Goal: Check status: Check status

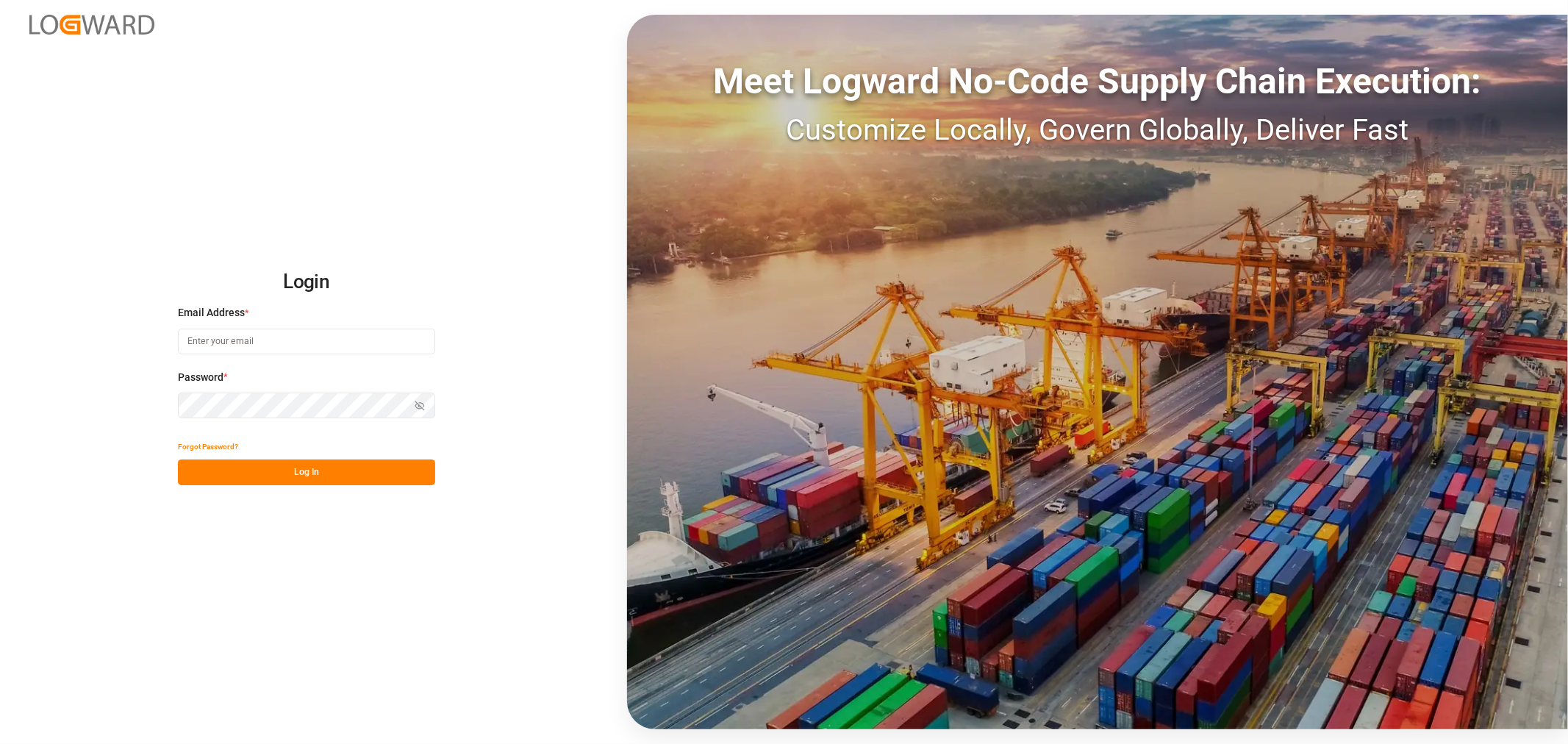
type input "[PERSON_NAME][DOMAIN_NAME][EMAIL_ADDRESS][DOMAIN_NAME]"
click at [342, 475] on button "Log In" at bounding box center [306, 472] width 257 height 26
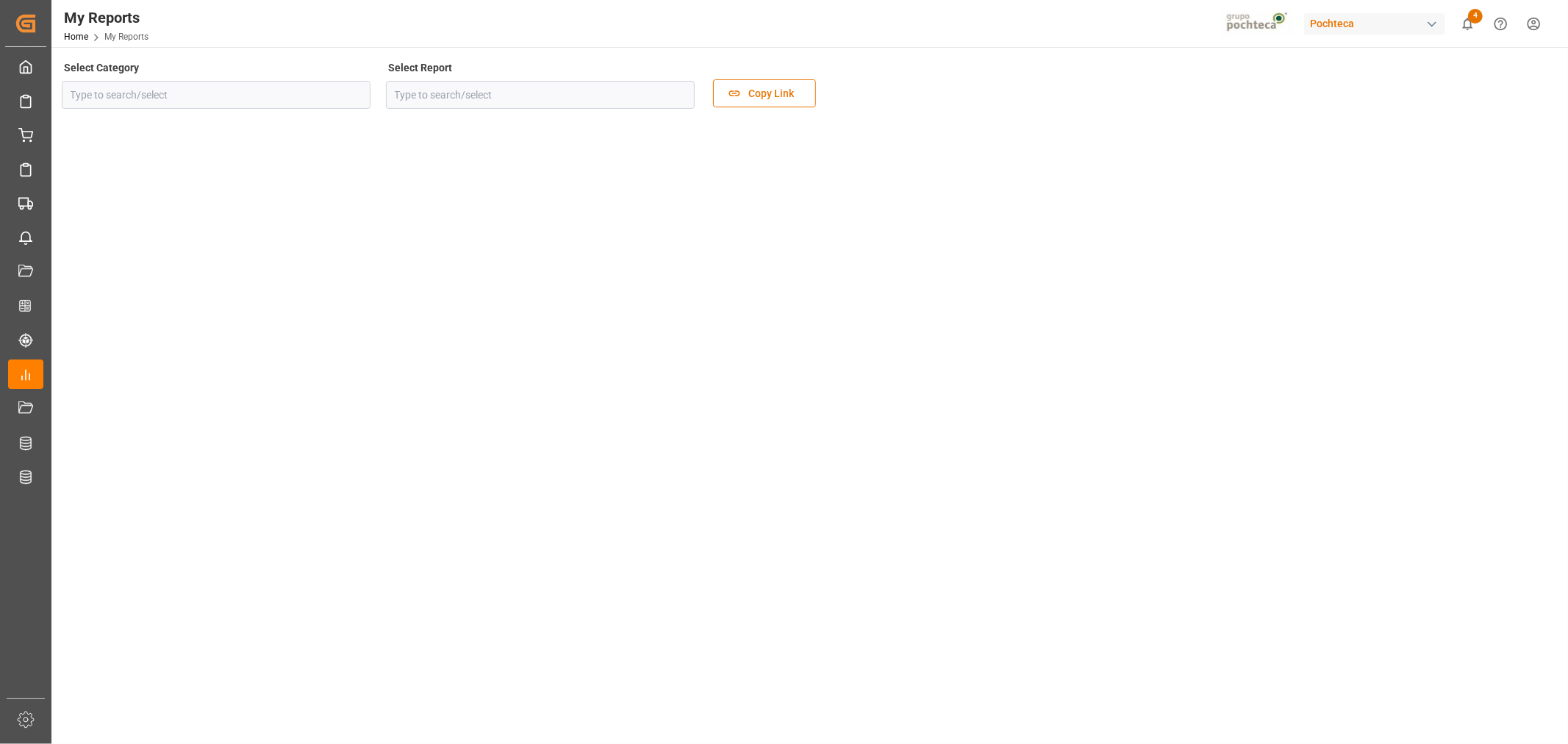
type input "Transport"
type input "Pochteca Dashboard"
click at [1437, 26] on div "button" at bounding box center [1432, 24] width 15 height 15
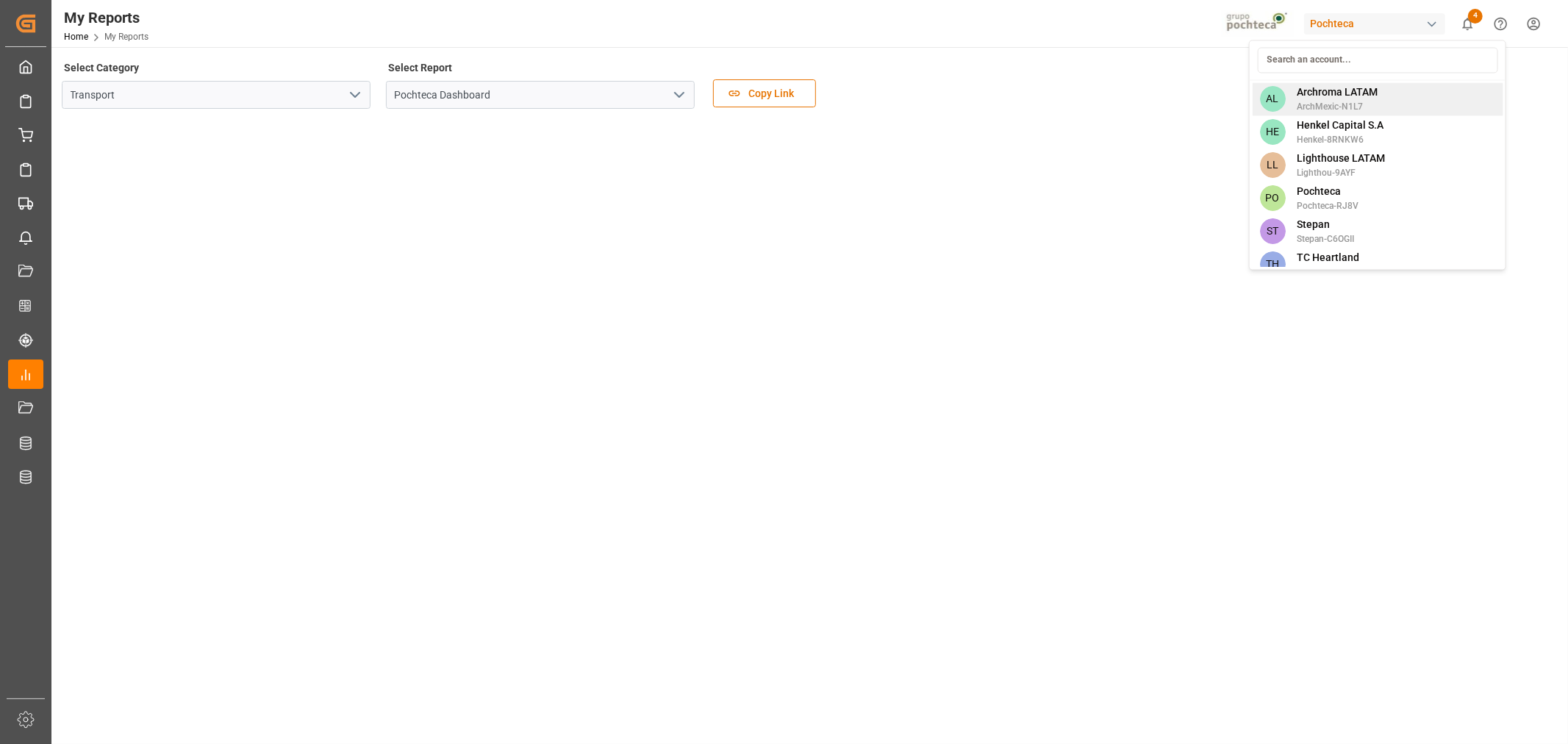
click at [1357, 97] on span "Archroma LATAM" at bounding box center [1337, 92] width 81 height 15
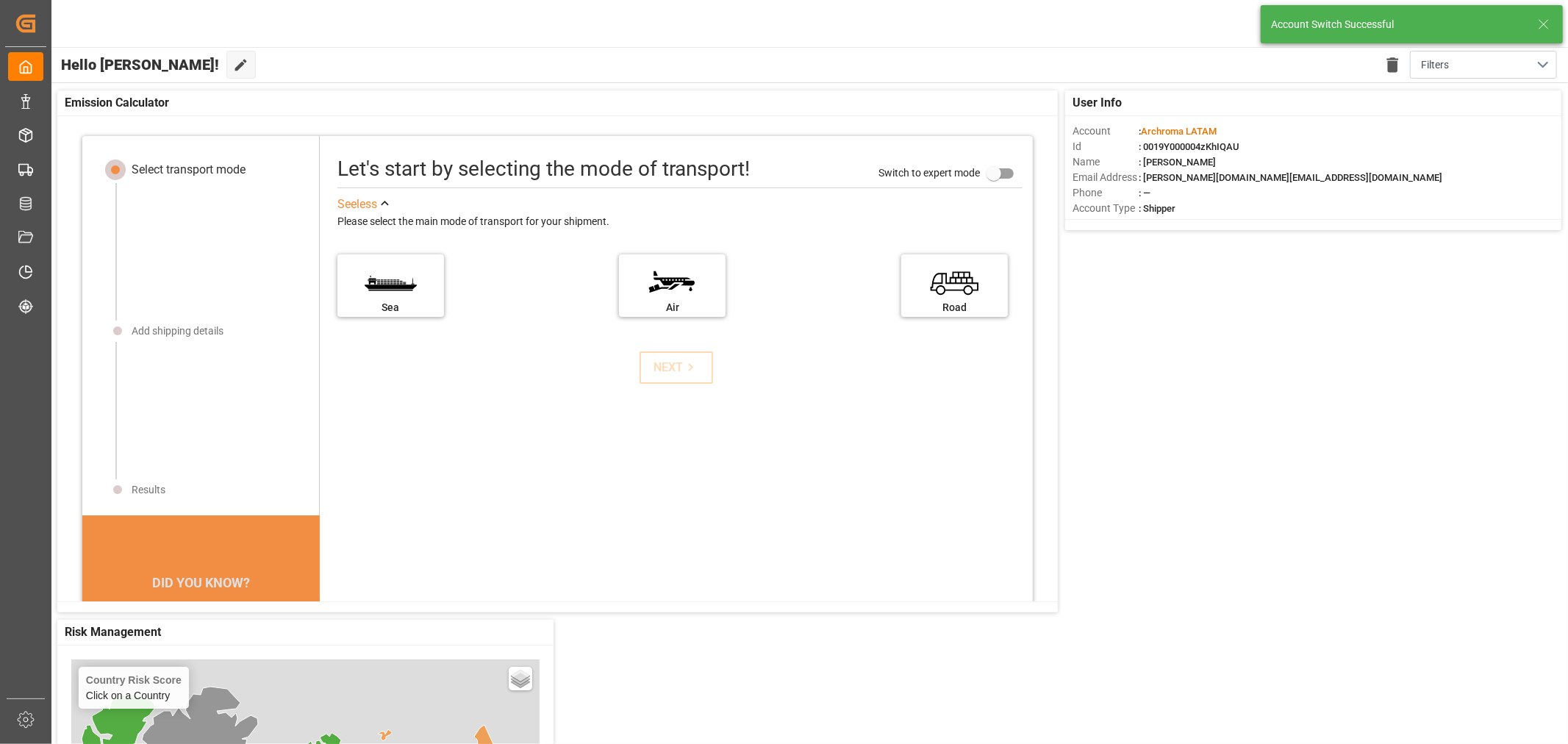
click at [1544, 24] on line at bounding box center [1544, 24] width 9 height 9
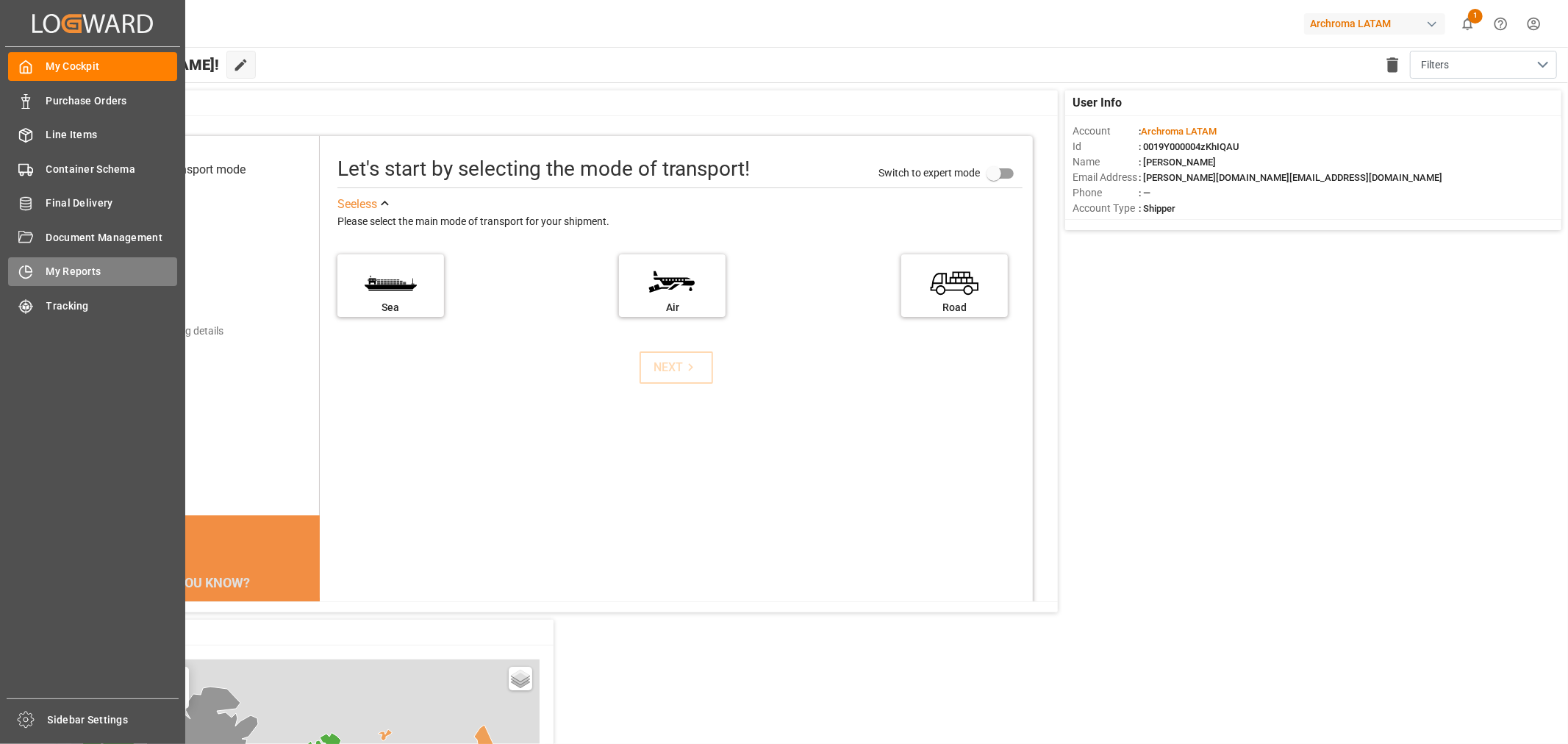
click at [49, 269] on span "My Reports" at bounding box center [112, 271] width 131 height 15
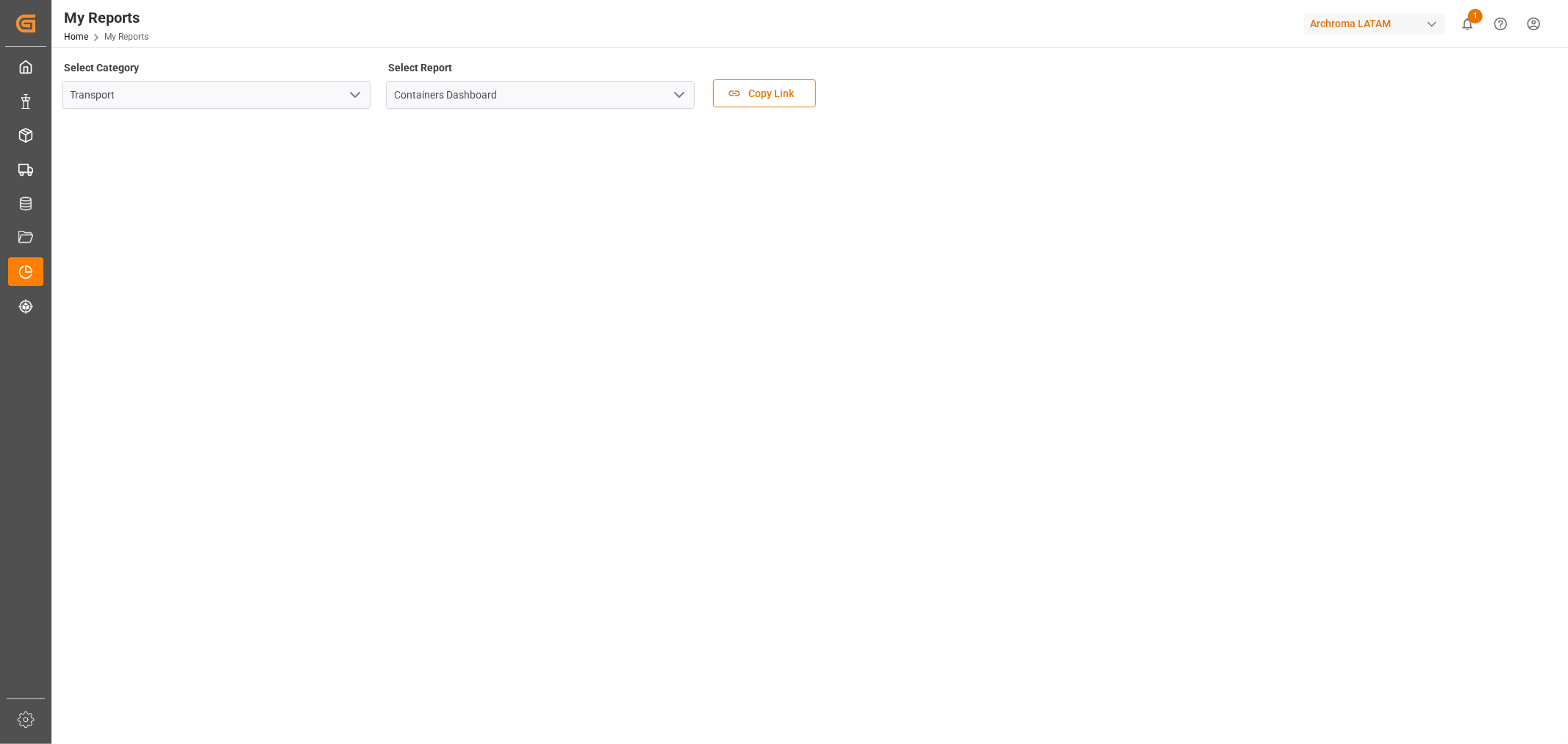
click at [1477, 12] on span "1" at bounding box center [1476, 16] width 15 height 15
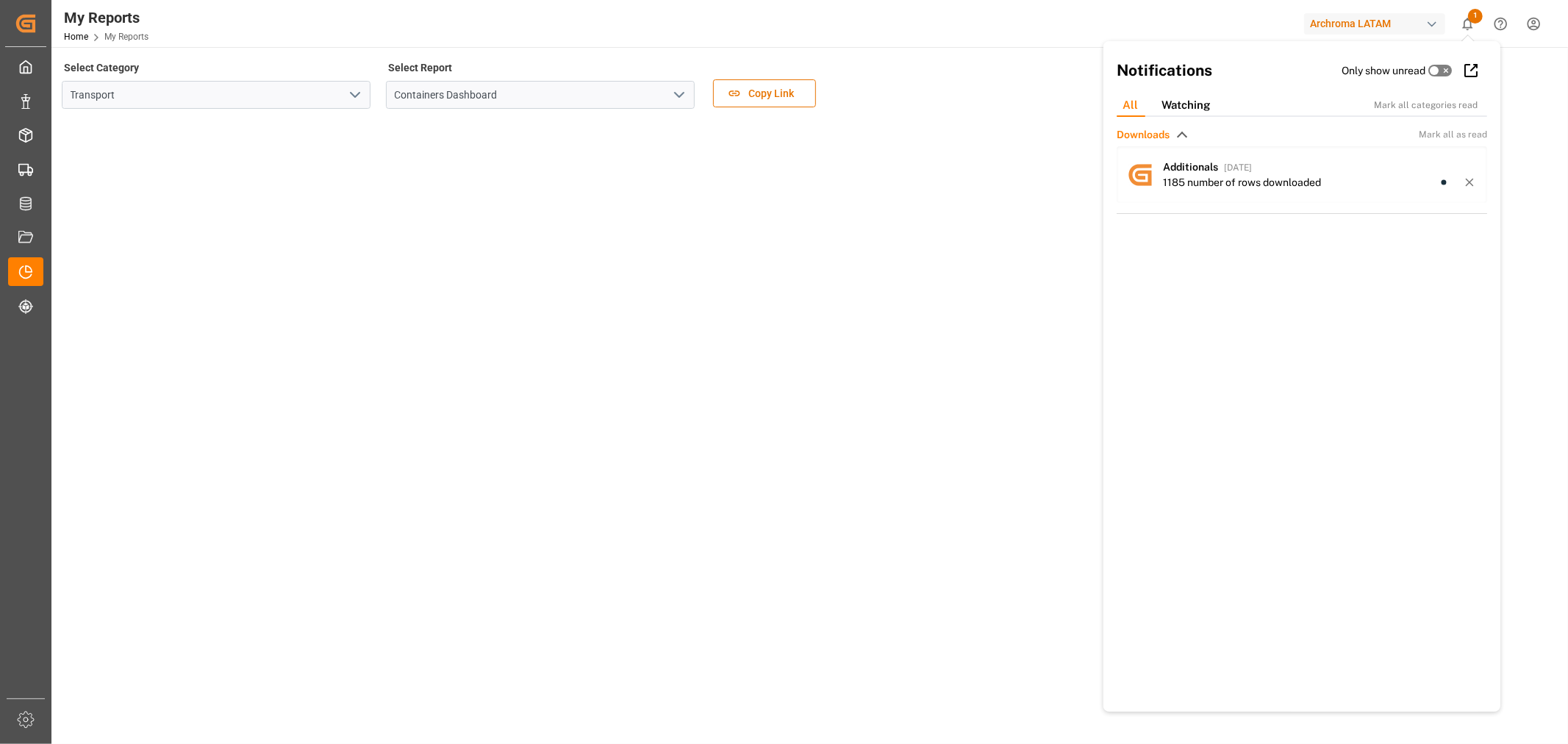
click at [903, 259] on div "Select Category Transport Select Report Containers Dashboard Copy Link" at bounding box center [808, 243] width 1493 height 371
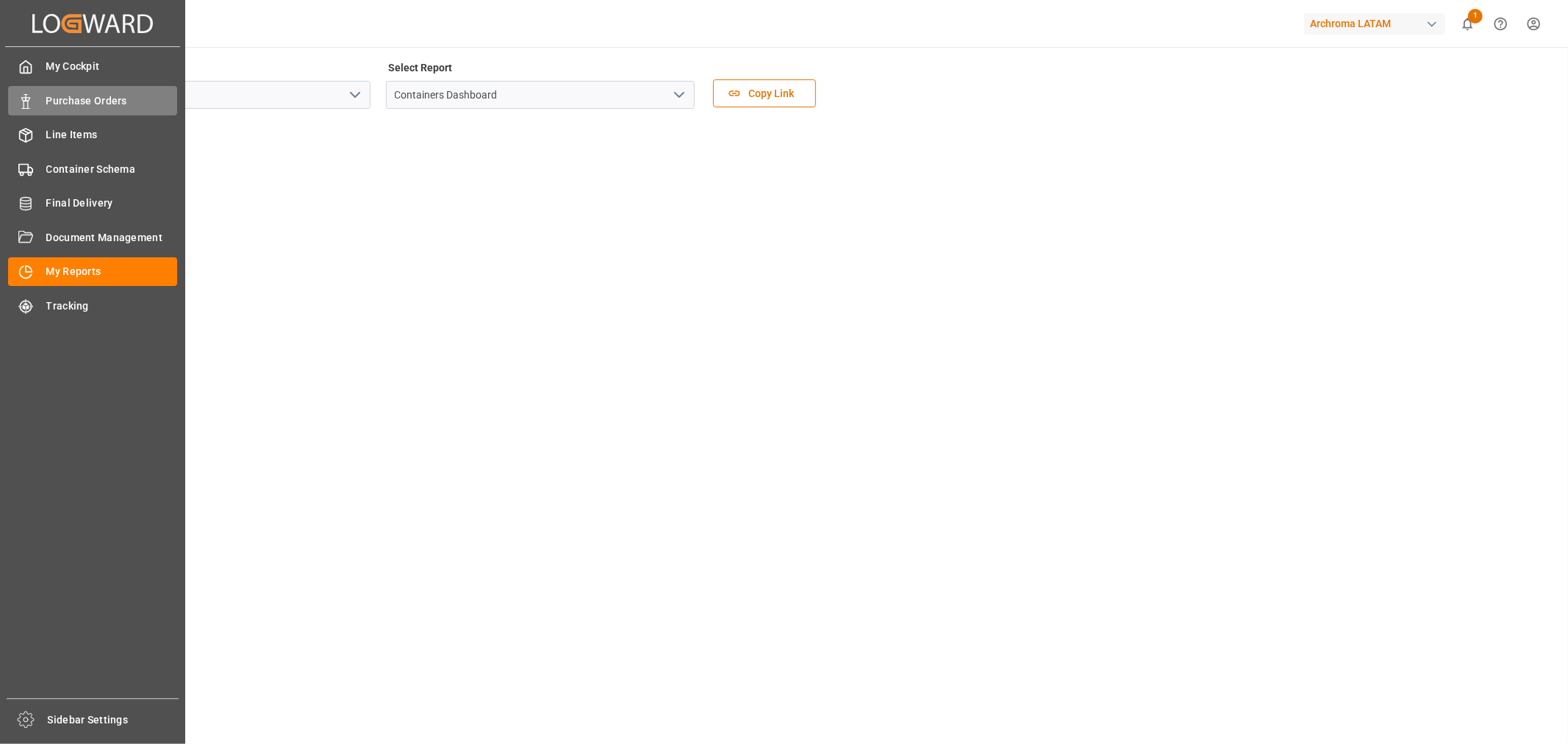
click at [107, 97] on span "Purchase Orders" at bounding box center [112, 101] width 131 height 15
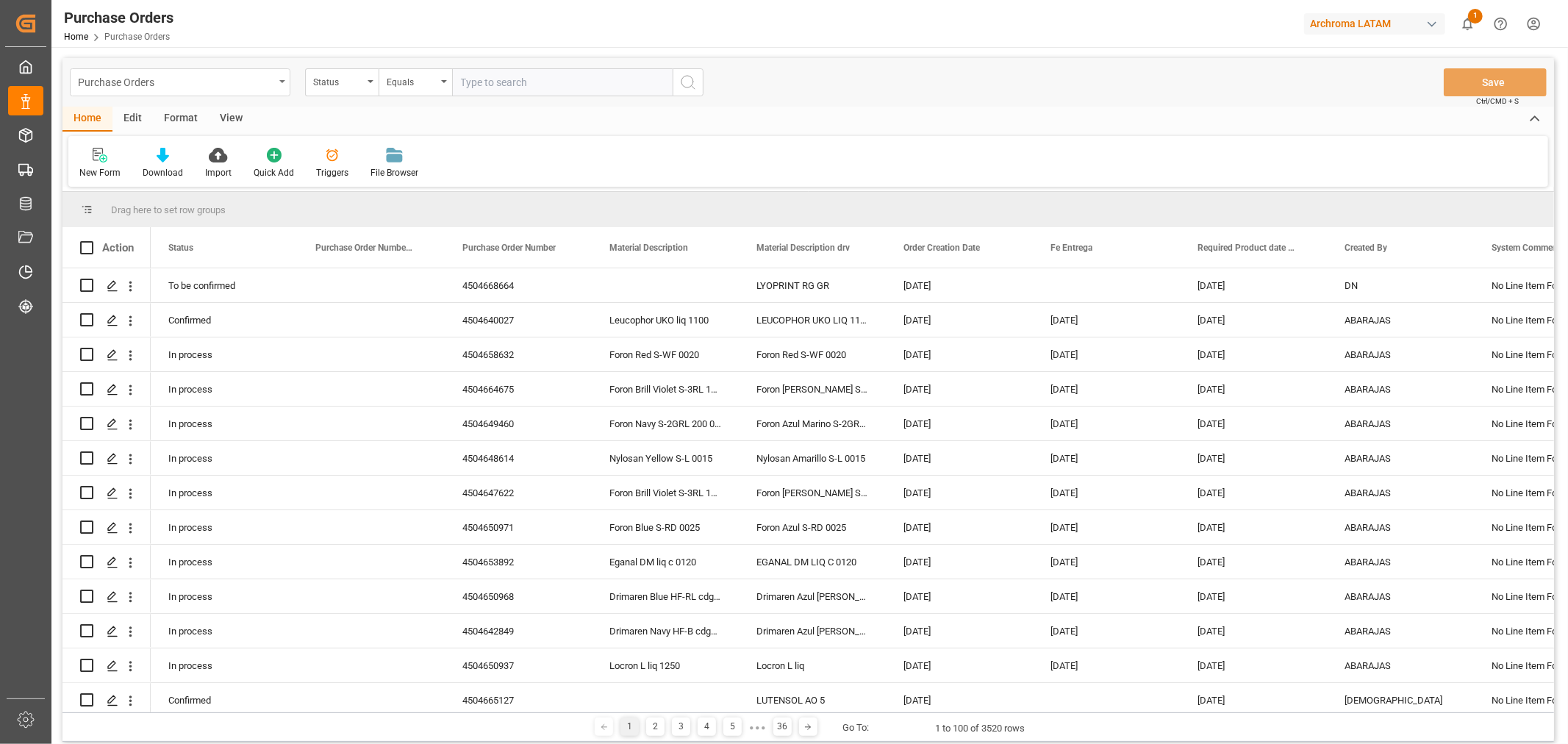
click at [281, 76] on div "Purchase Orders" at bounding box center [180, 82] width 221 height 28
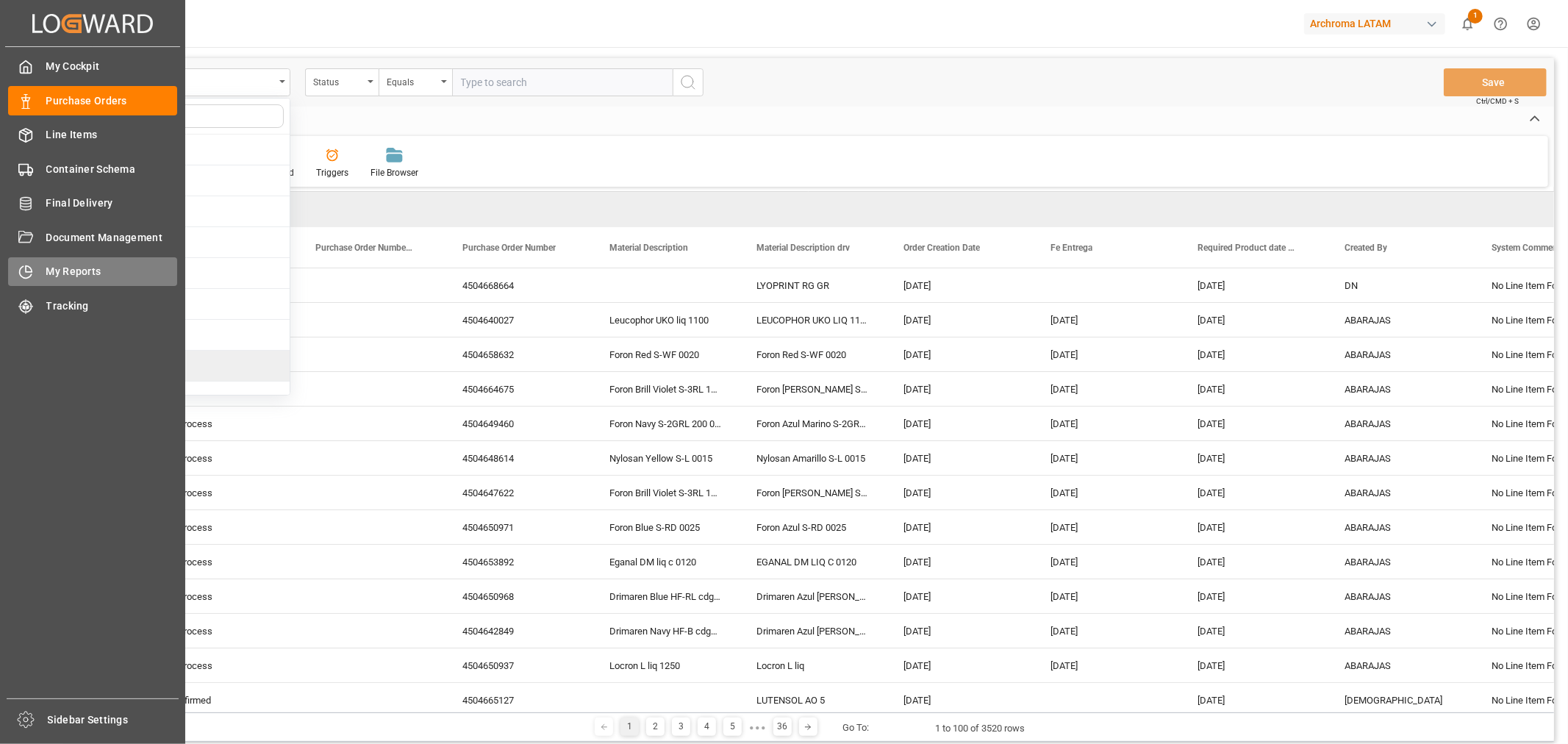
click at [92, 264] on span "My Reports" at bounding box center [112, 271] width 131 height 15
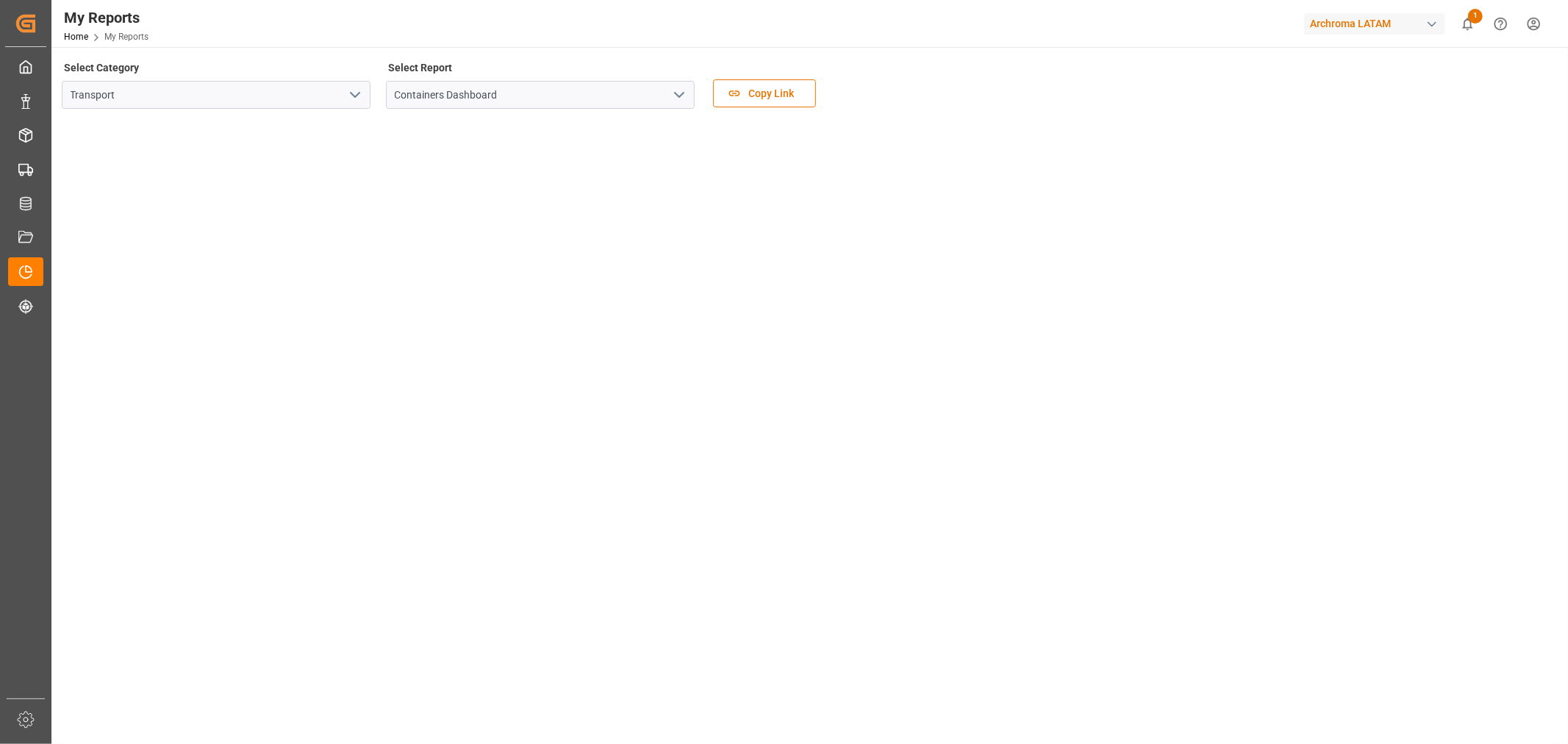
scroll to position [408, 0]
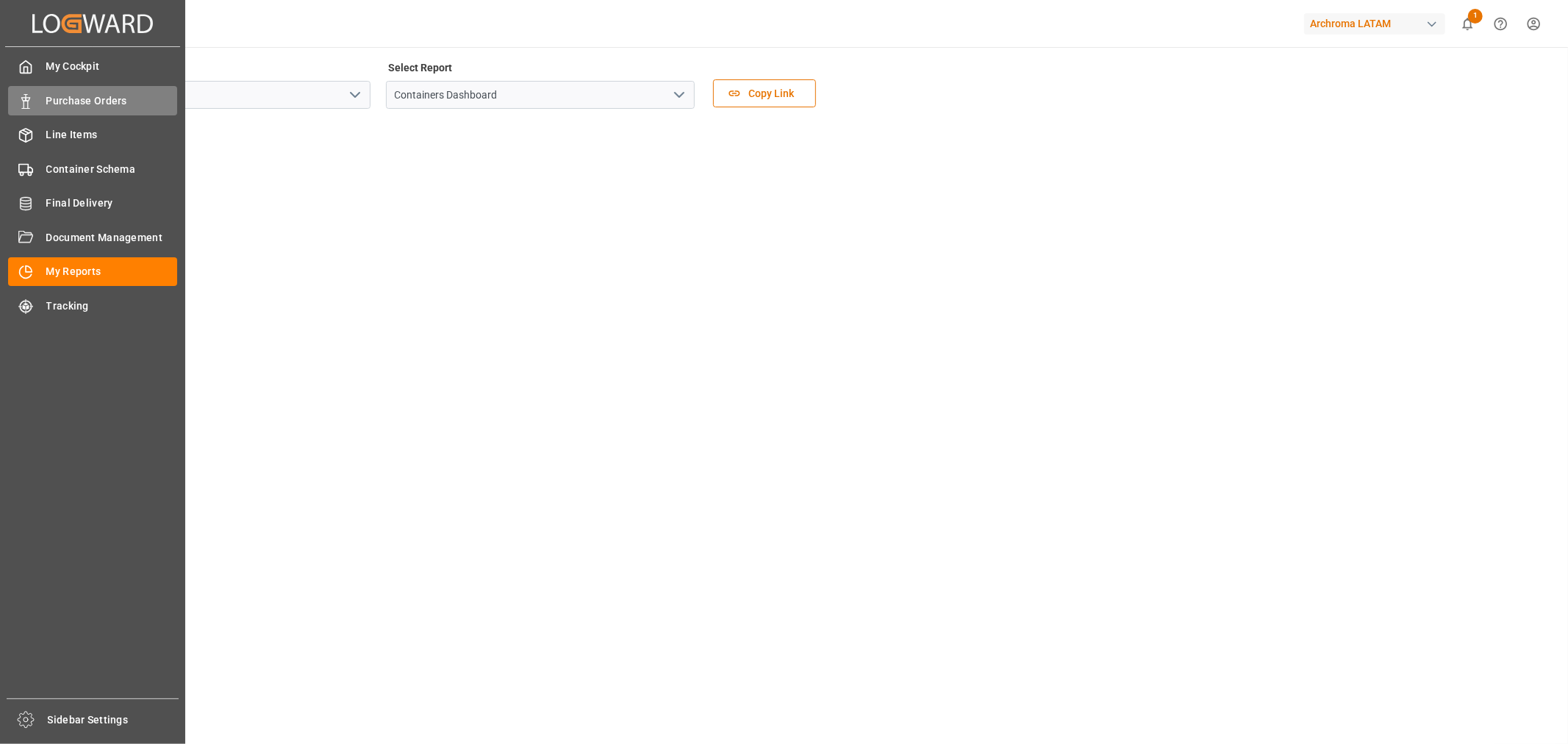
click at [84, 113] on div "Purchase Orders Purchase Orders" at bounding box center [92, 100] width 169 height 28
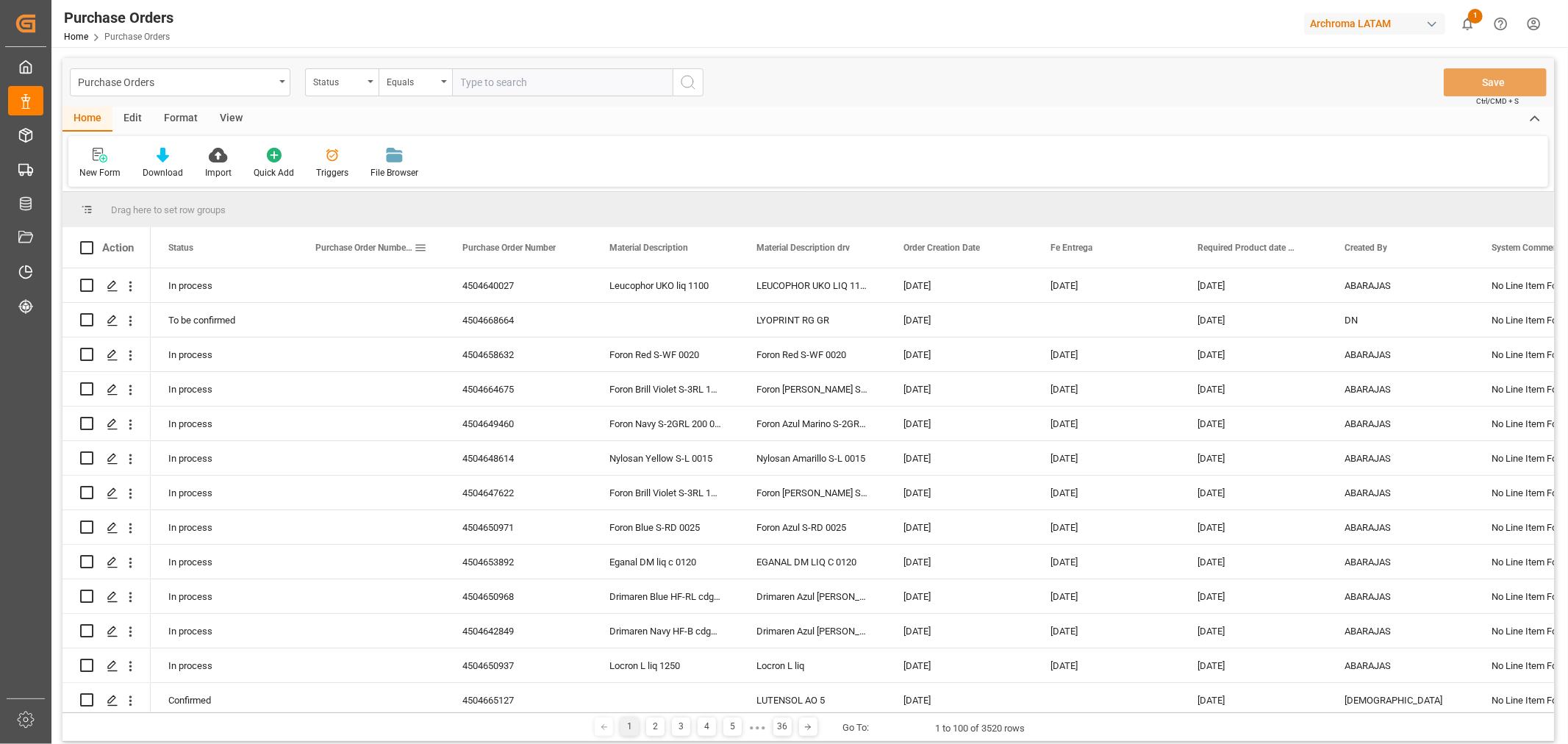
click at [419, 247] on span at bounding box center [420, 247] width 13 height 13
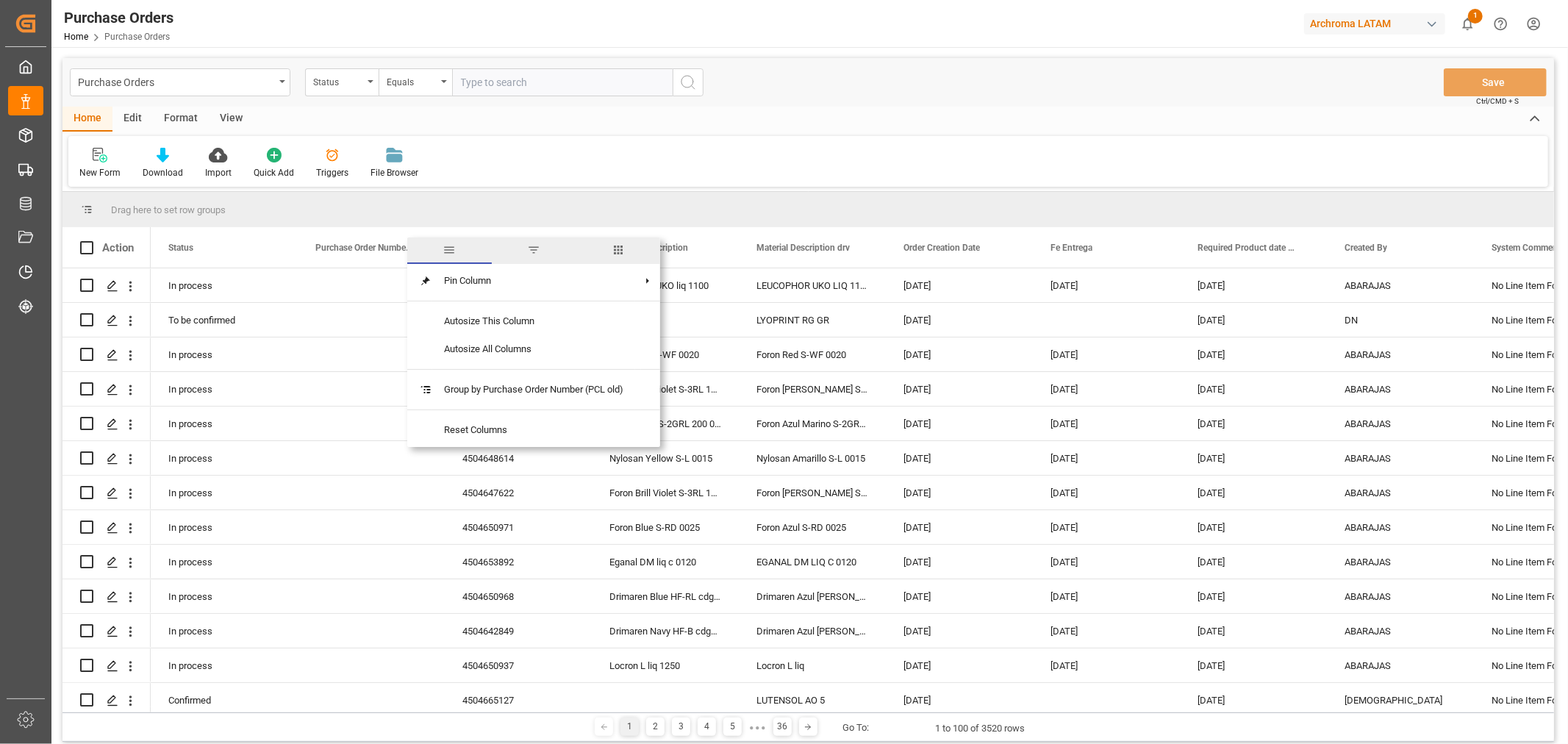
click at [532, 114] on div "Home Edit Format View" at bounding box center [808, 118] width 1492 height 25
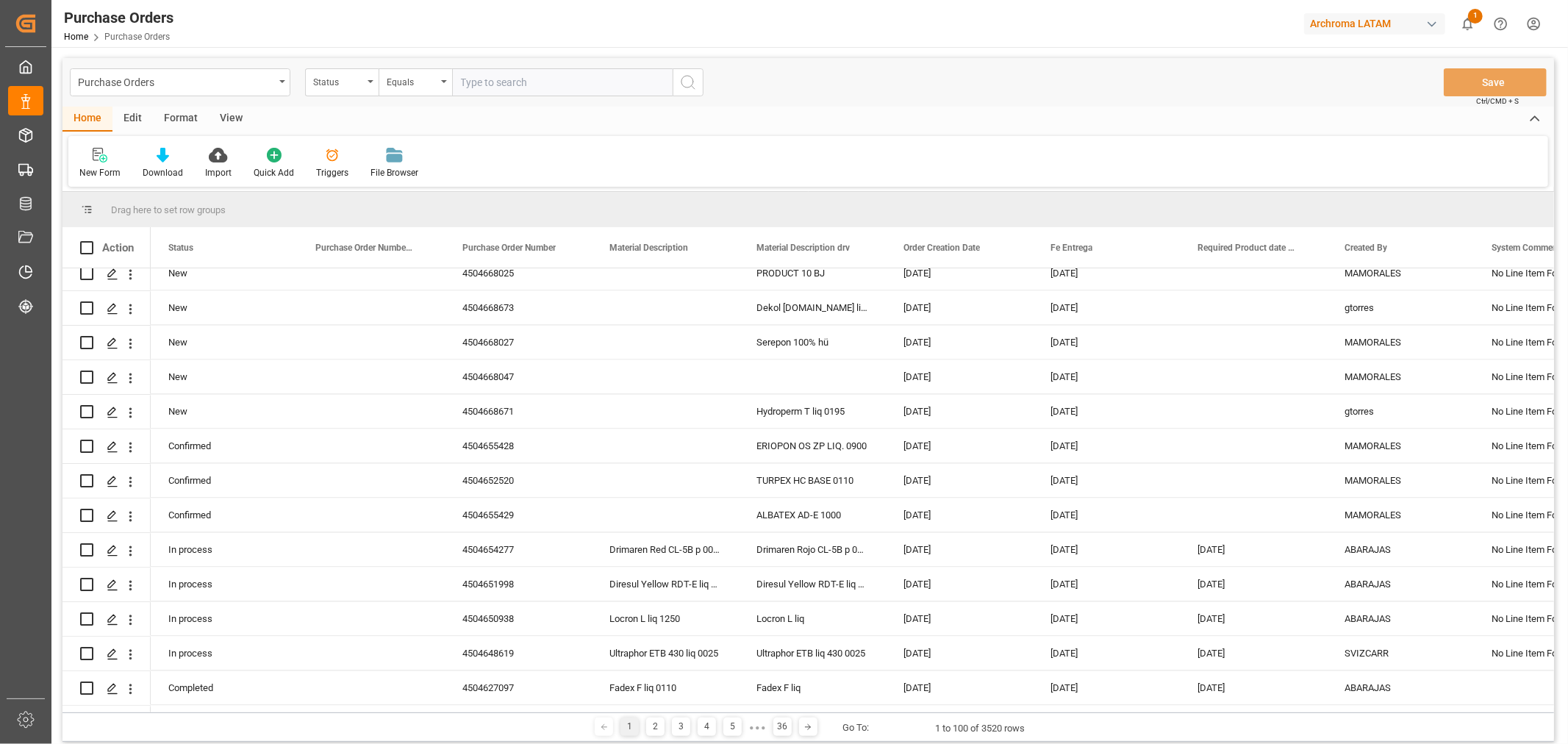
scroll to position [2531, 0]
click at [803, 725] on icon at bounding box center [807, 727] width 9 height 9
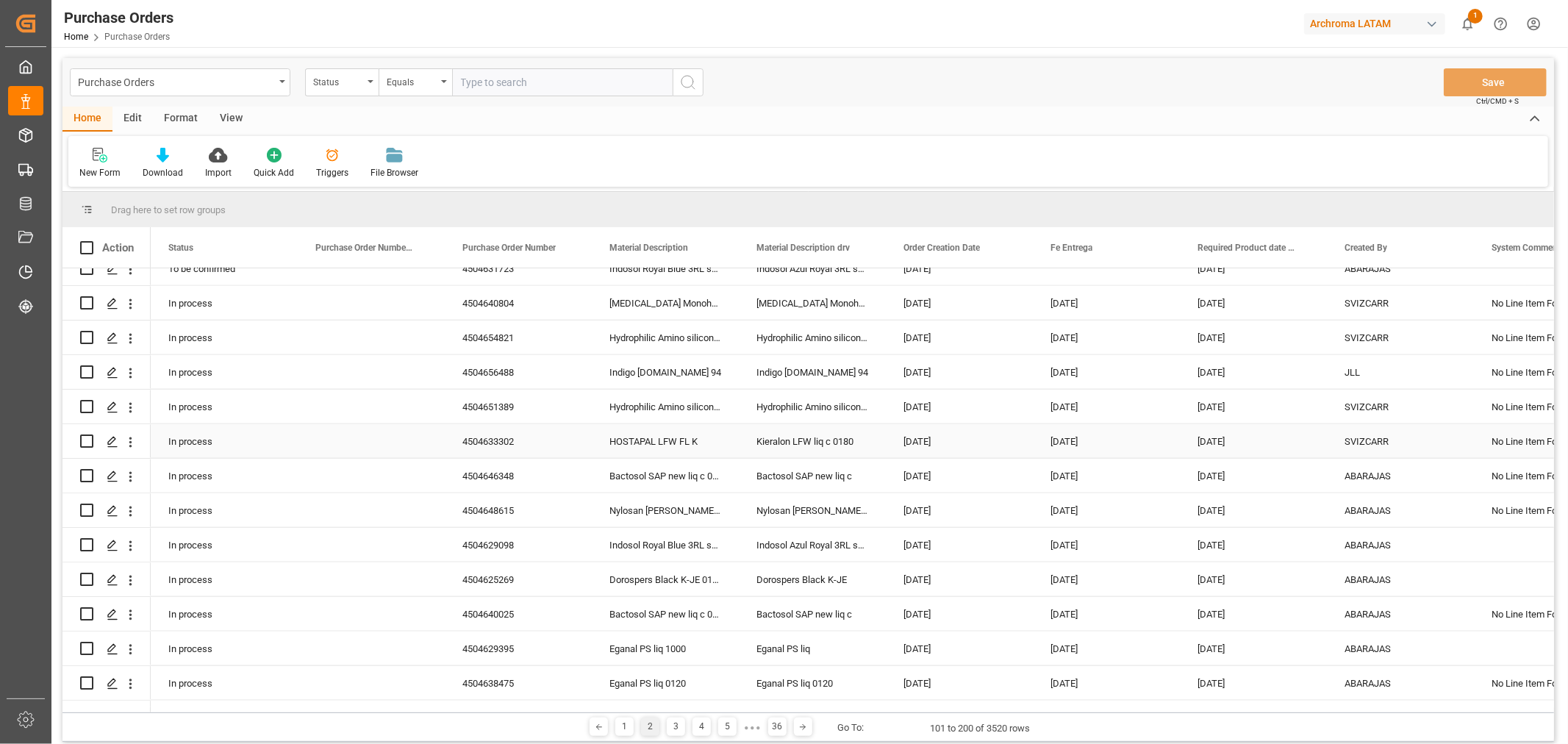
scroll to position [1470, 0]
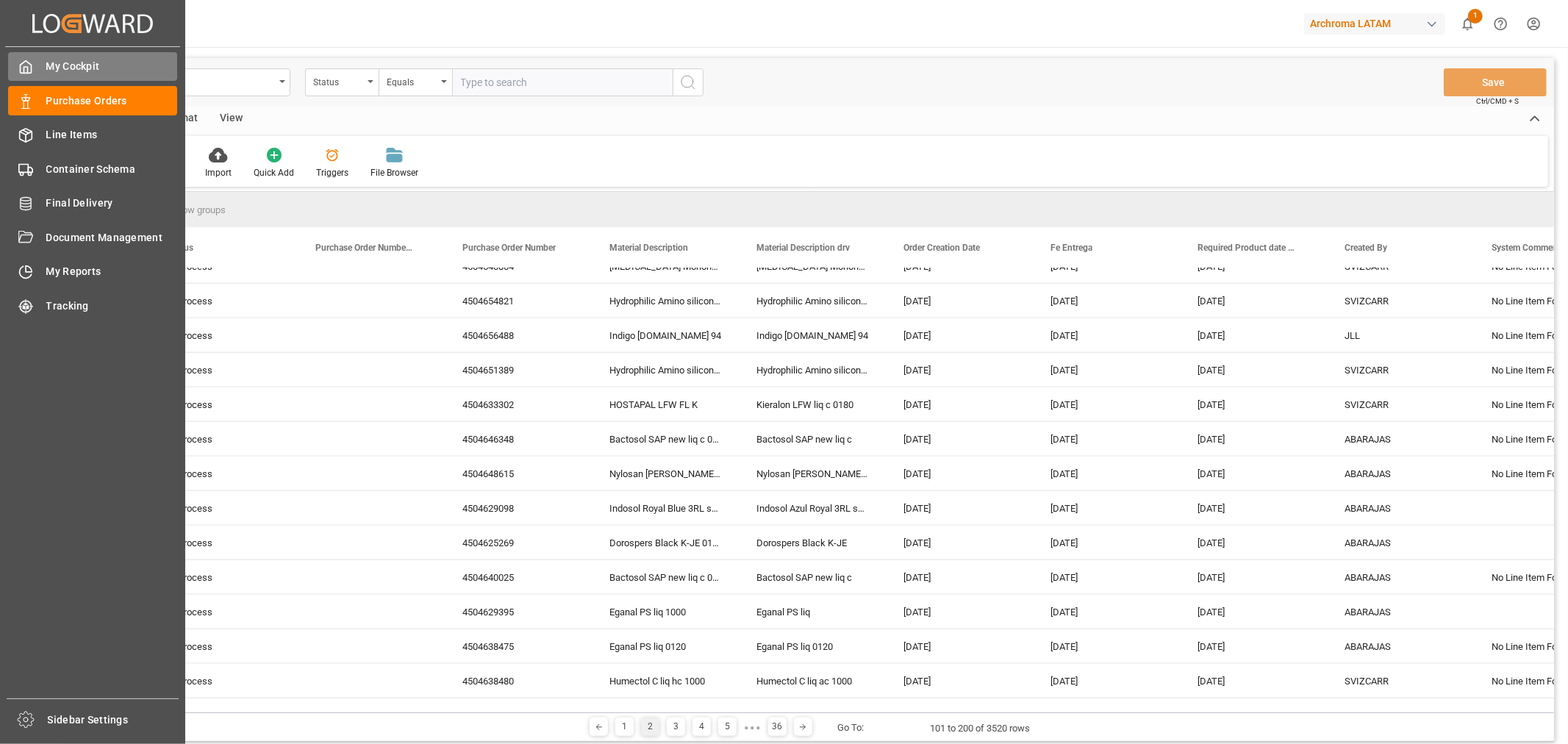
click at [40, 65] on div "My Cockpit My Cockpit" at bounding box center [92, 66] width 169 height 28
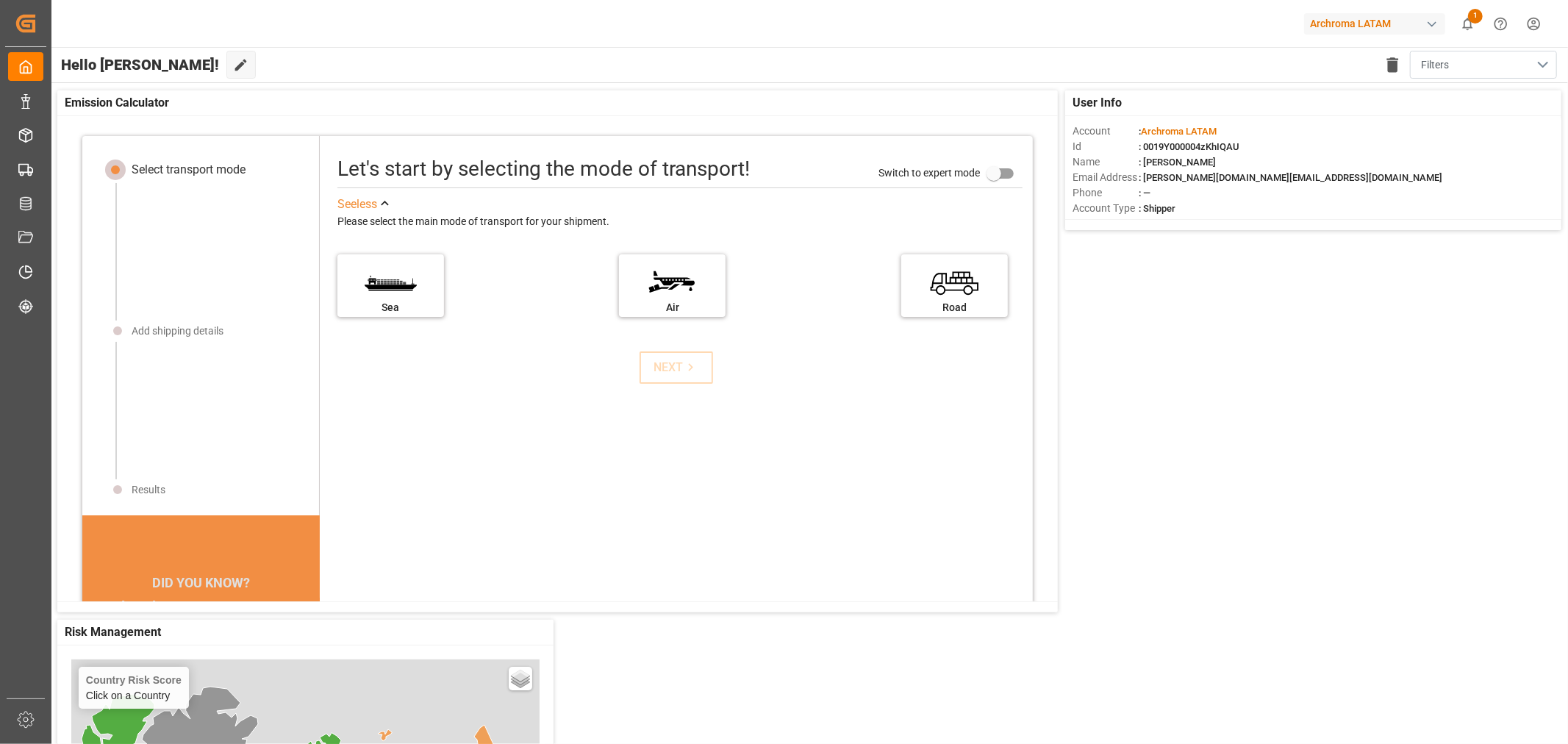
click at [1544, 60] on button "Filters" at bounding box center [1483, 65] width 147 height 28
click at [1450, 153] on div "Filters" at bounding box center [1470, 148] width 135 height 15
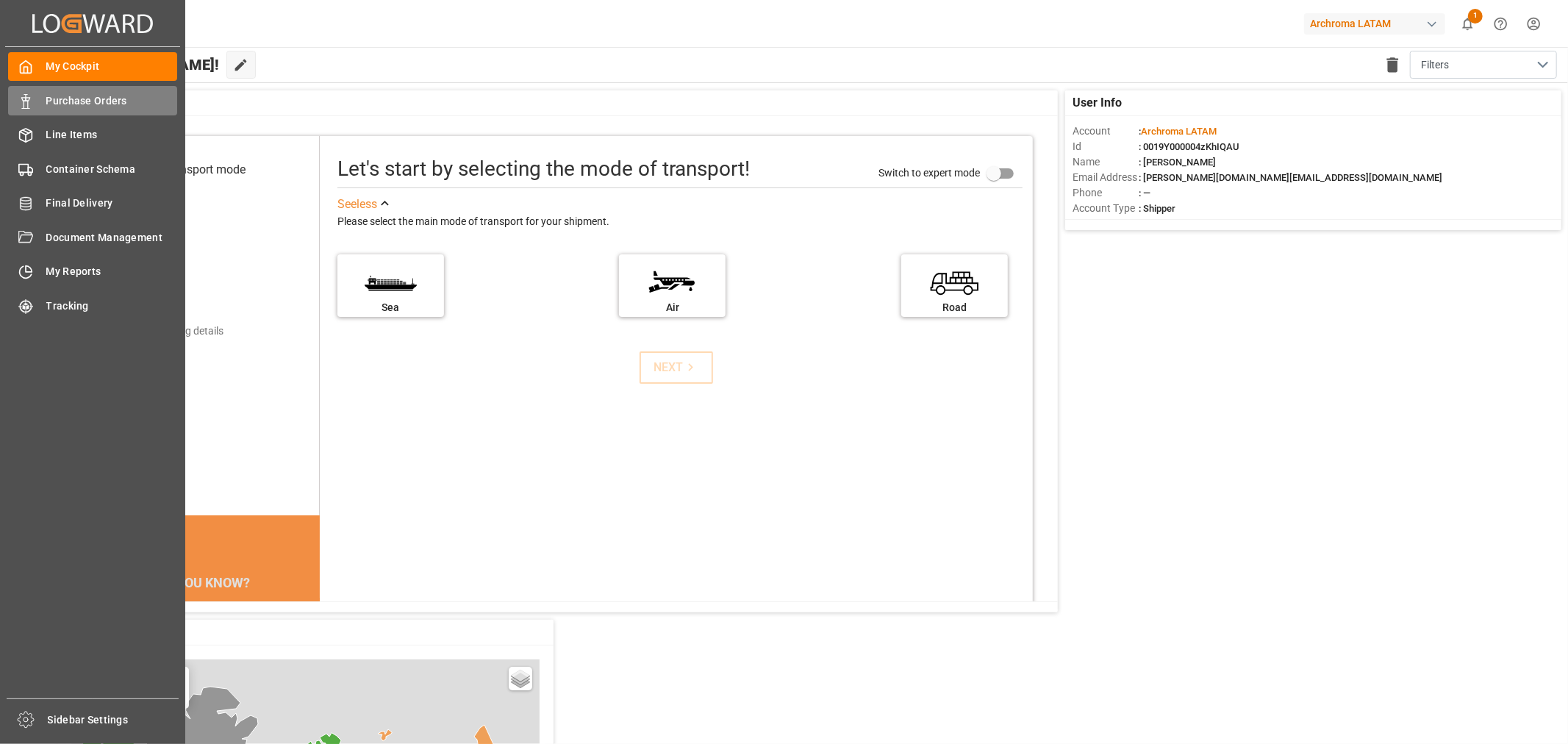
click at [81, 109] on div "Purchase Orders Purchase Orders" at bounding box center [92, 100] width 169 height 28
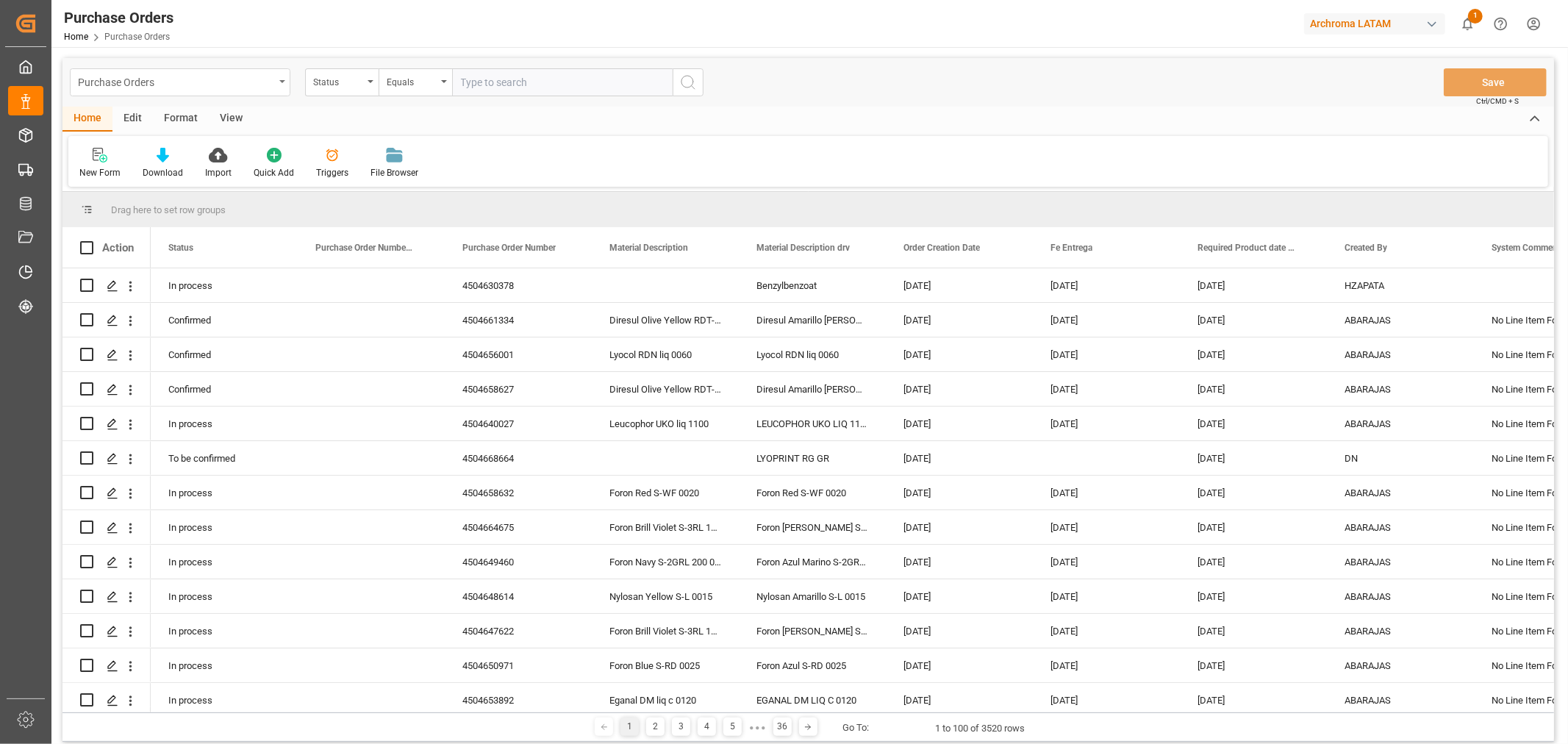
click at [283, 77] on div "Purchase Orders" at bounding box center [180, 82] width 221 height 28
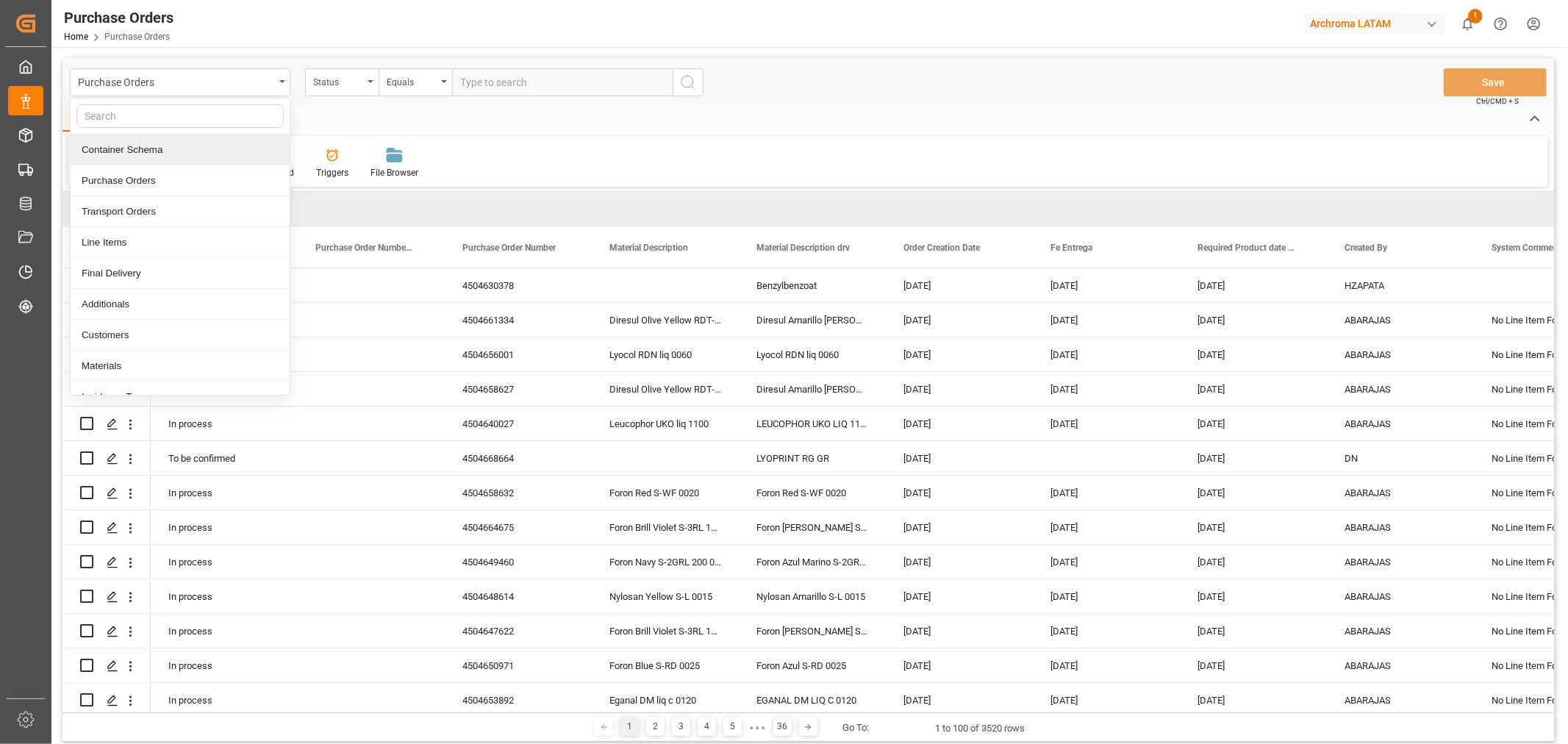
click at [192, 148] on div "Container Schema" at bounding box center [180, 150] width 219 height 31
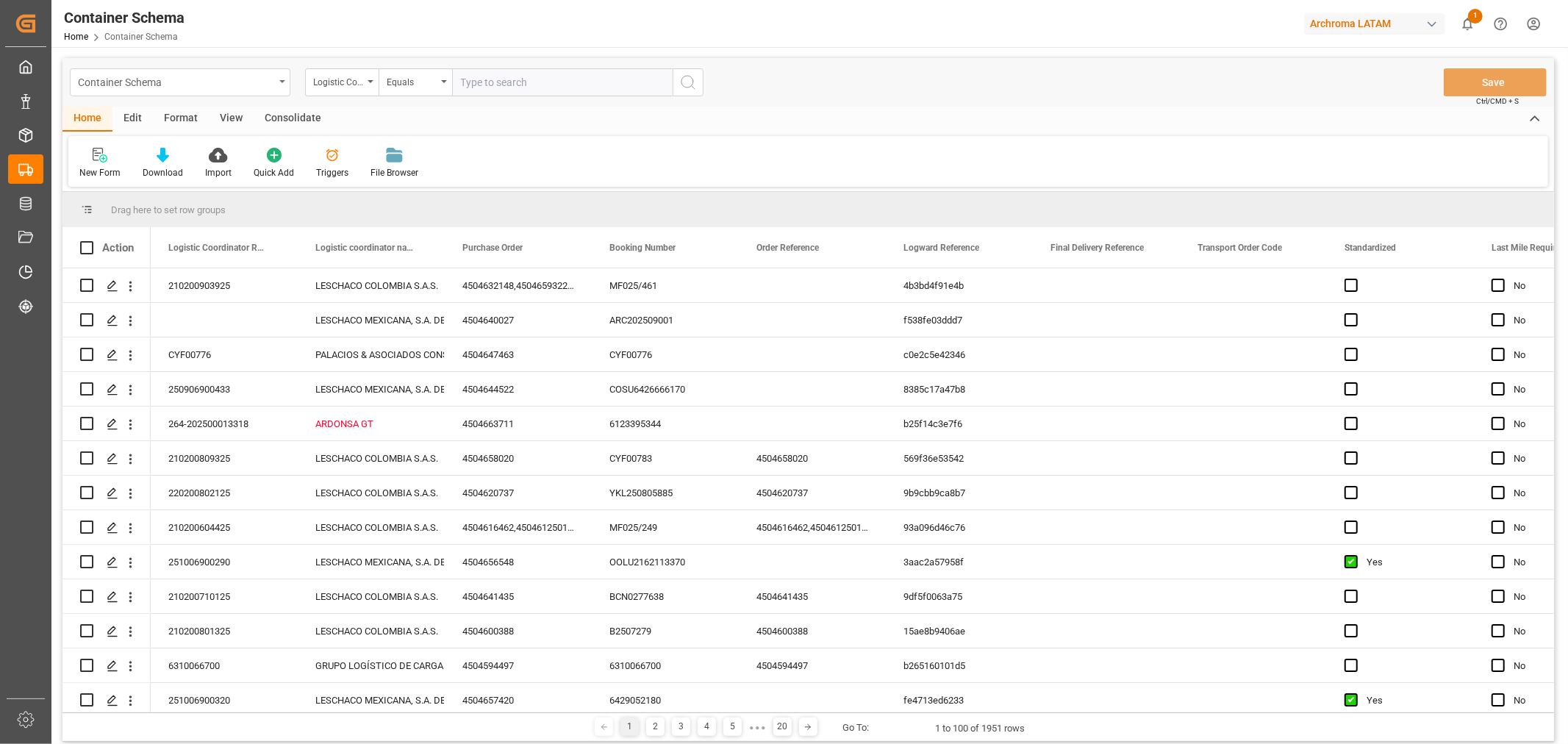
click at [278, 80] on div "Container Schema" at bounding box center [180, 82] width 221 height 28
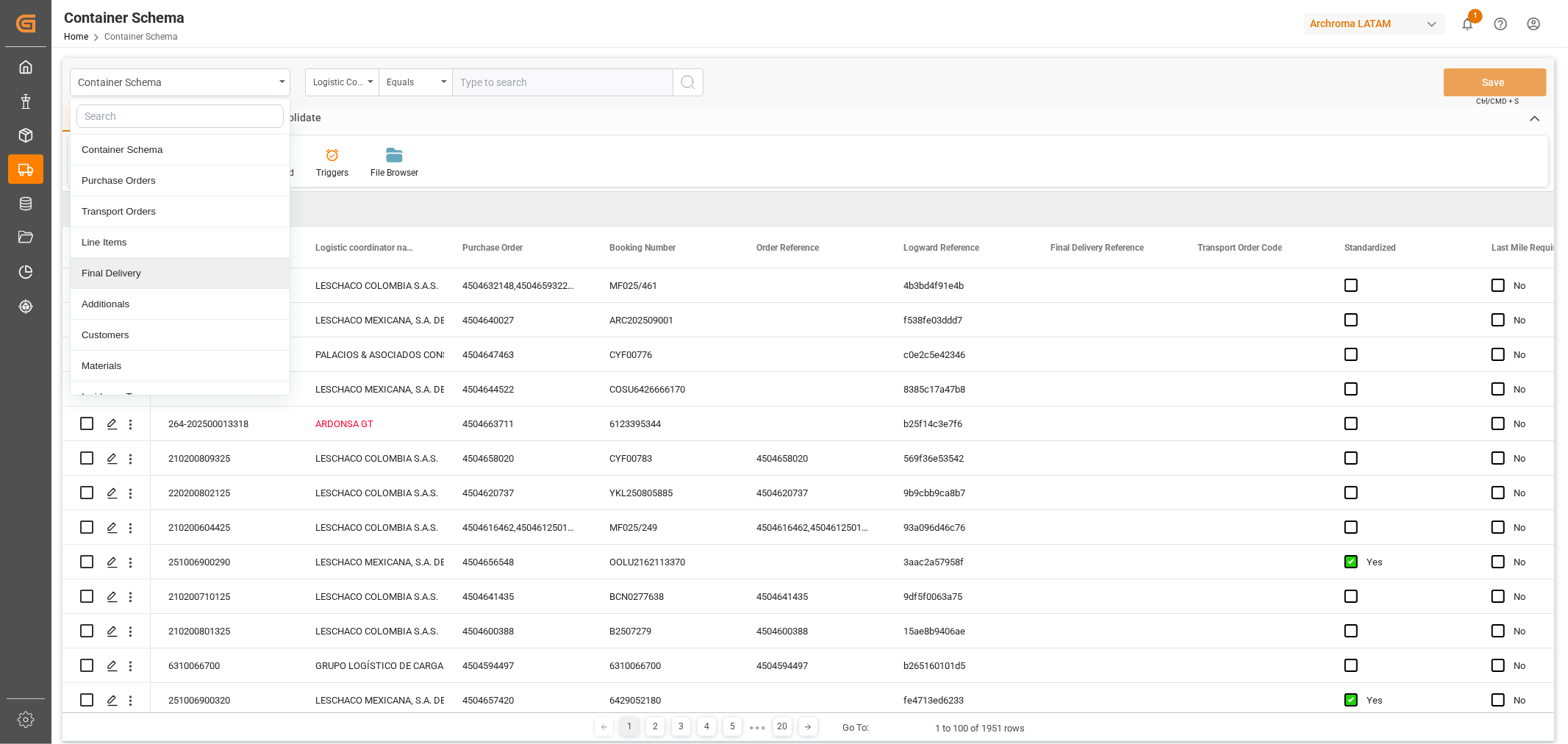
click at [138, 273] on div "Final Delivery" at bounding box center [180, 273] width 219 height 31
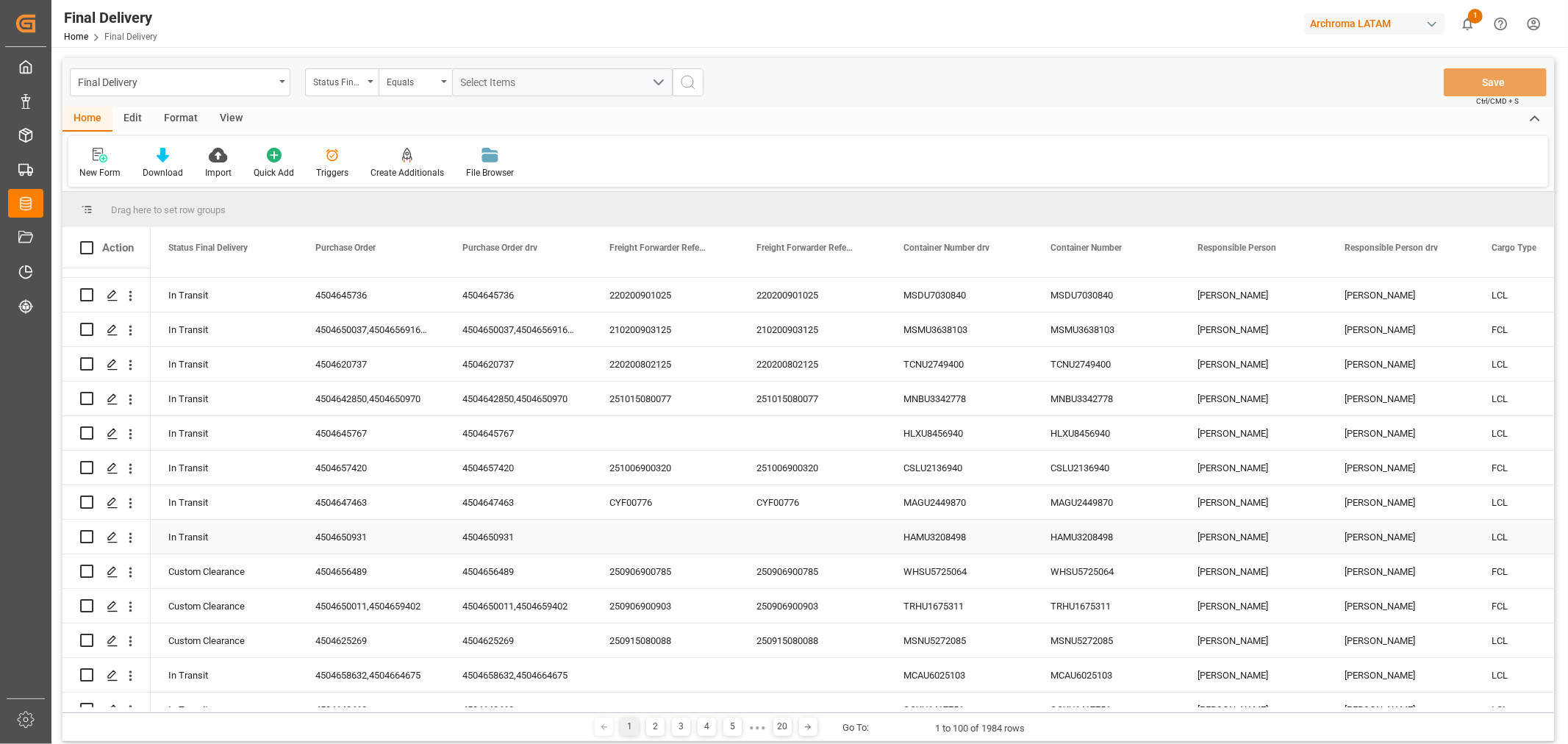
scroll to position [82, 0]
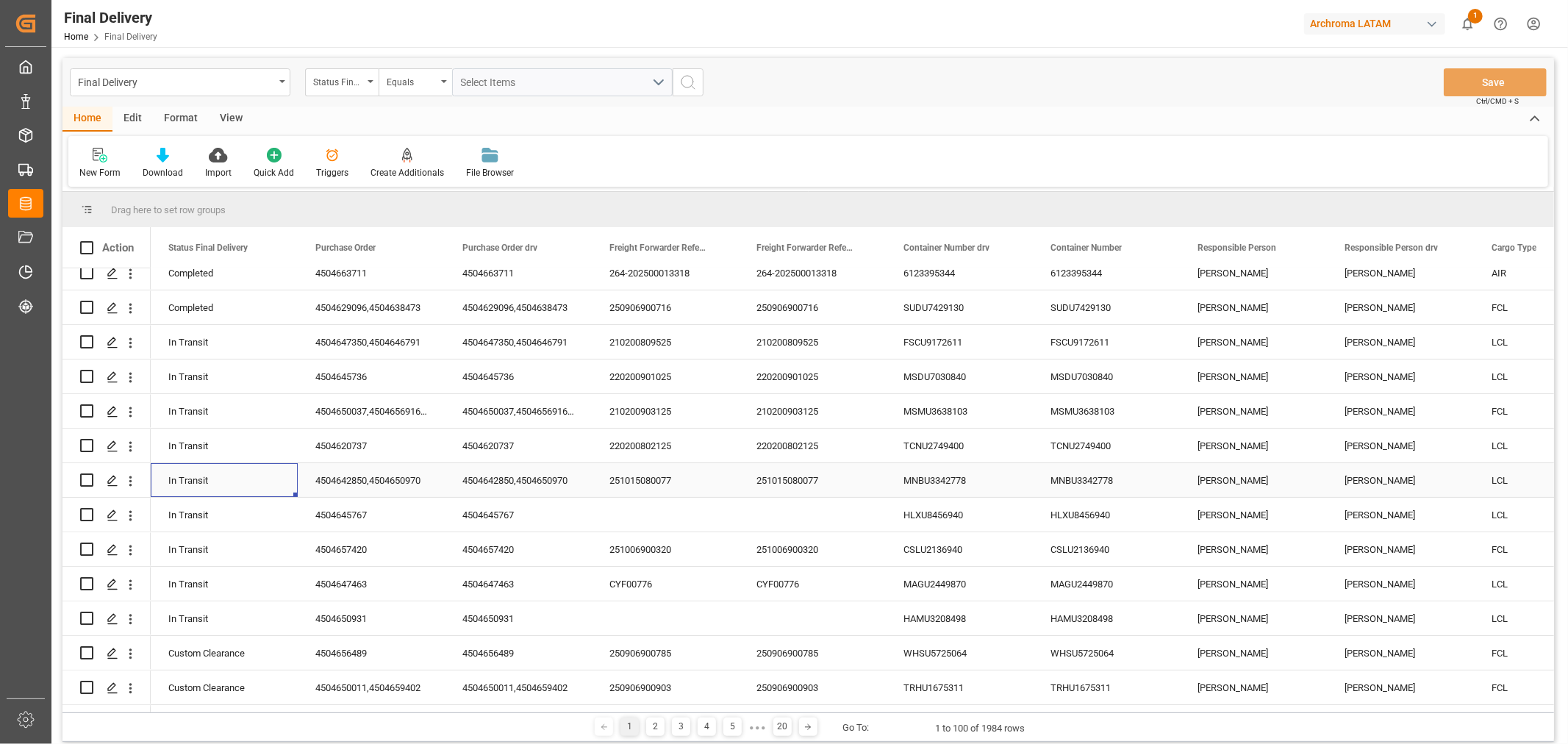
click at [208, 480] on div "In Transit" at bounding box center [225, 481] width 112 height 34
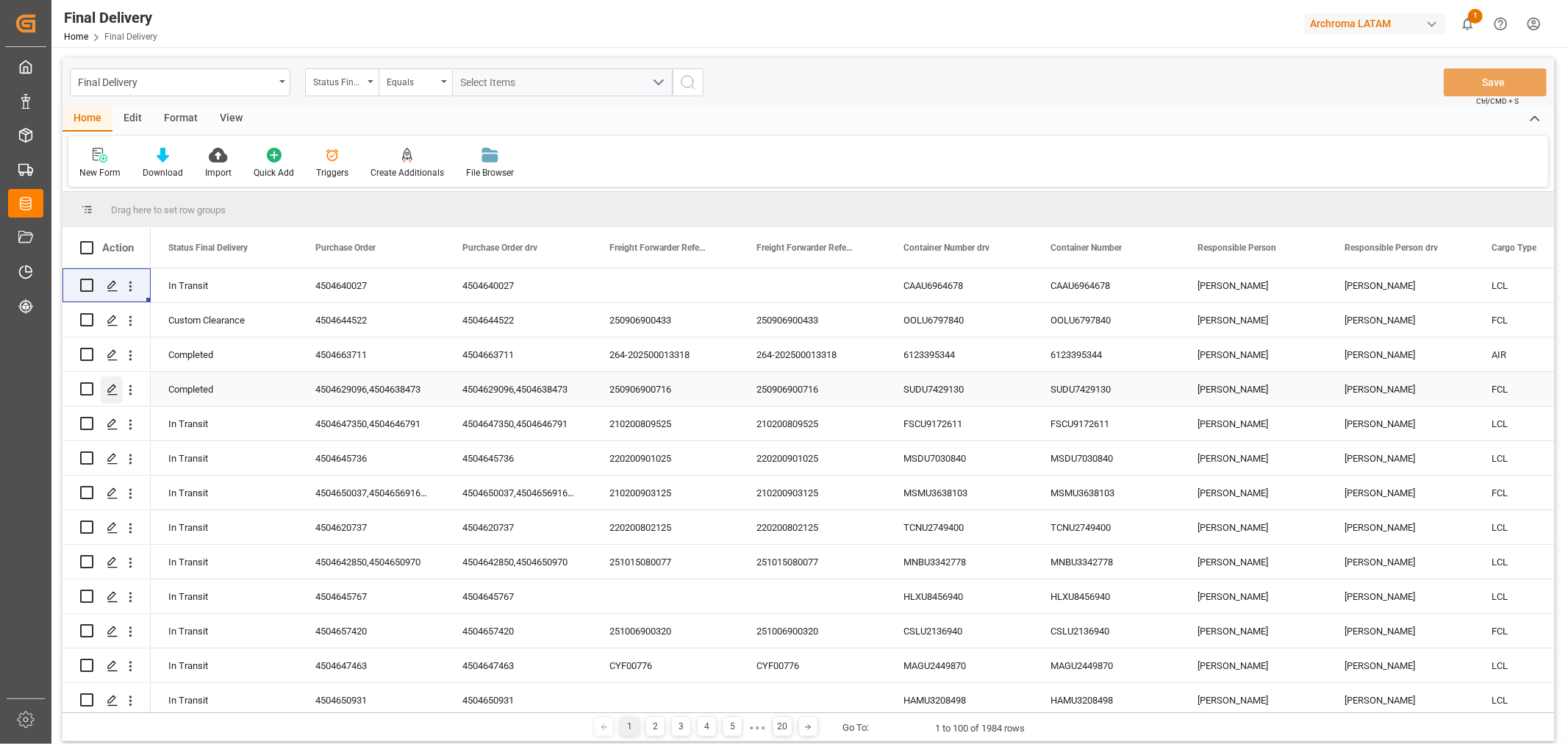
click at [119, 387] on div "Press SPACE to select this row." at bounding box center [111, 390] width 22 height 28
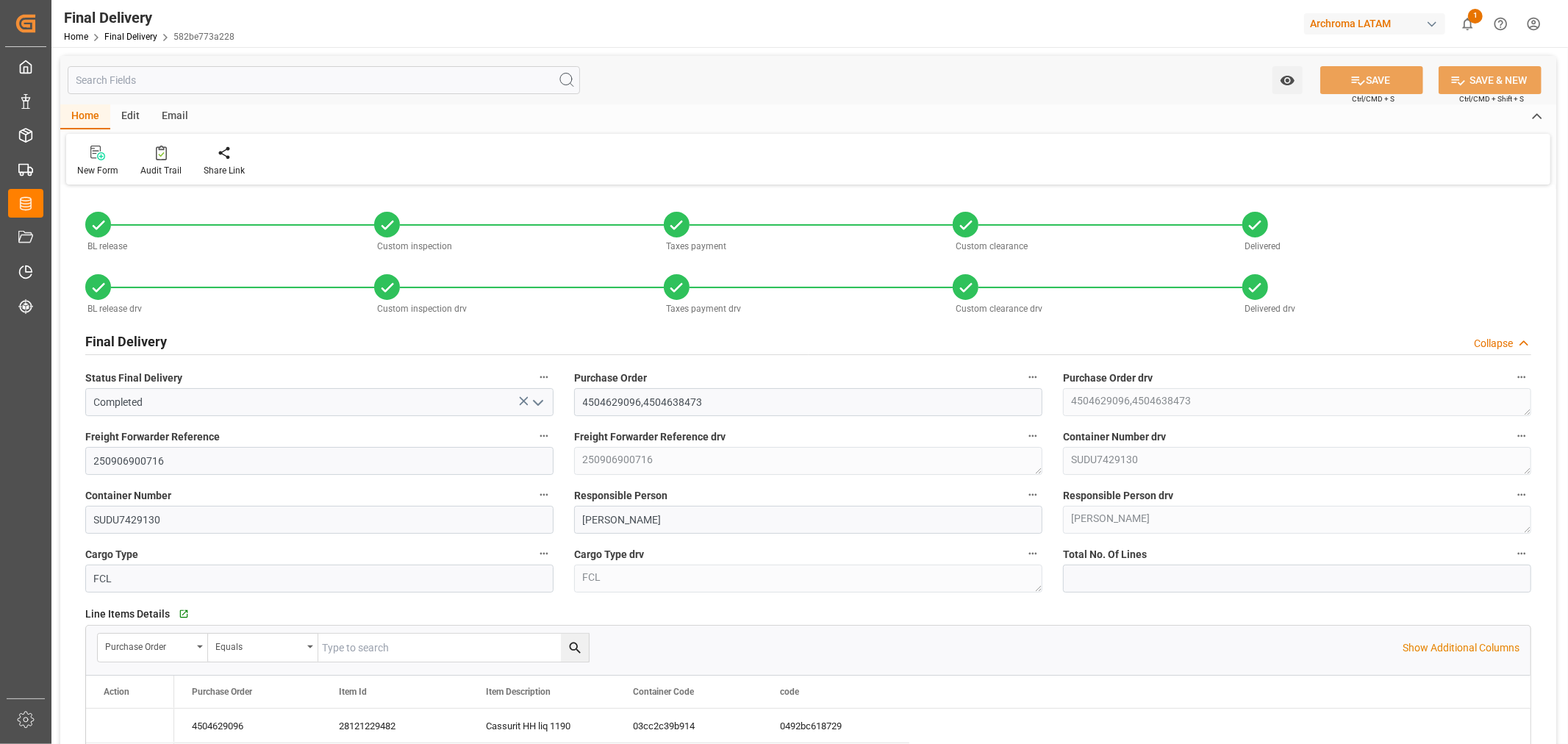
type input "3"
type input "[DATE]"
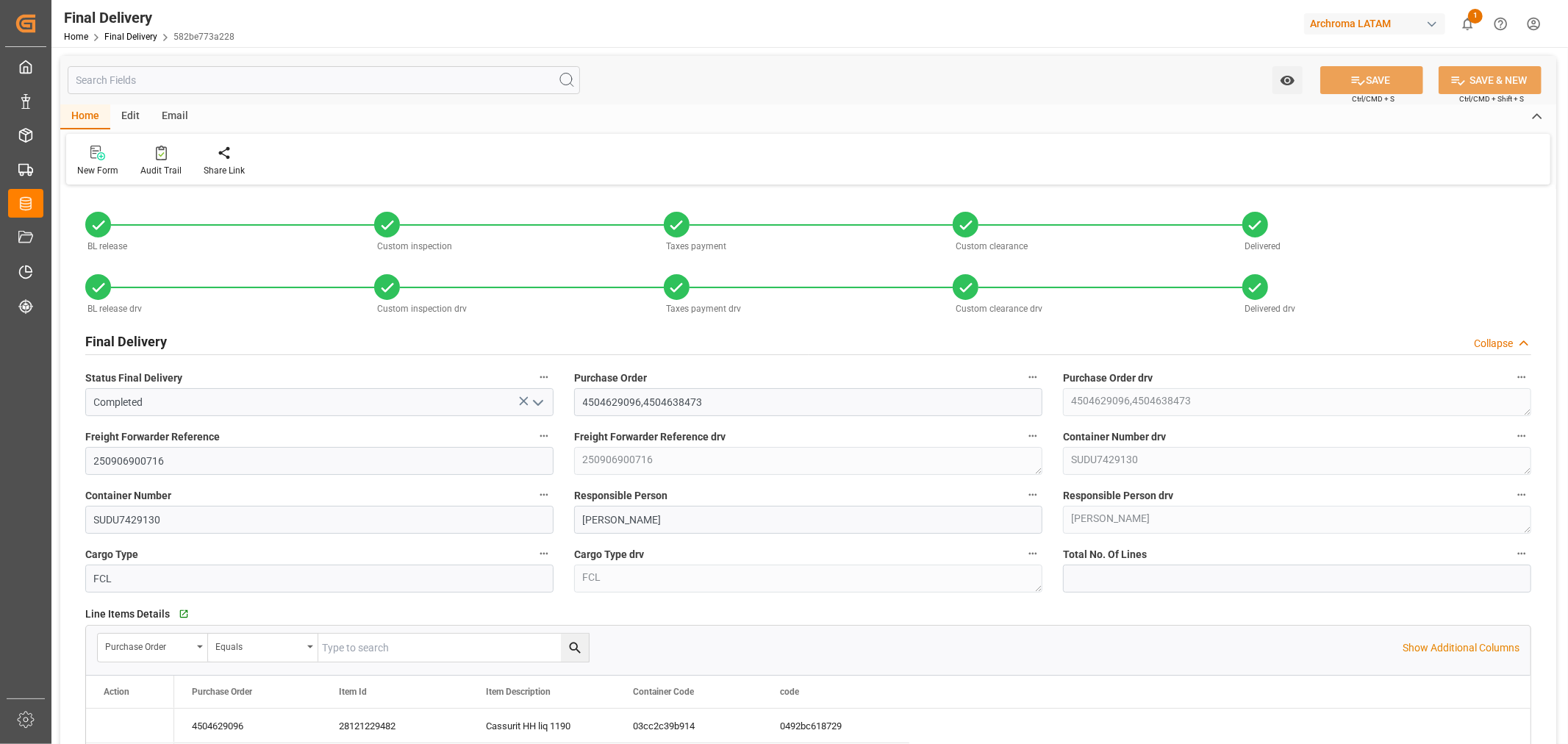
type input "[DATE]"
type input "24-09-2025 13:15"
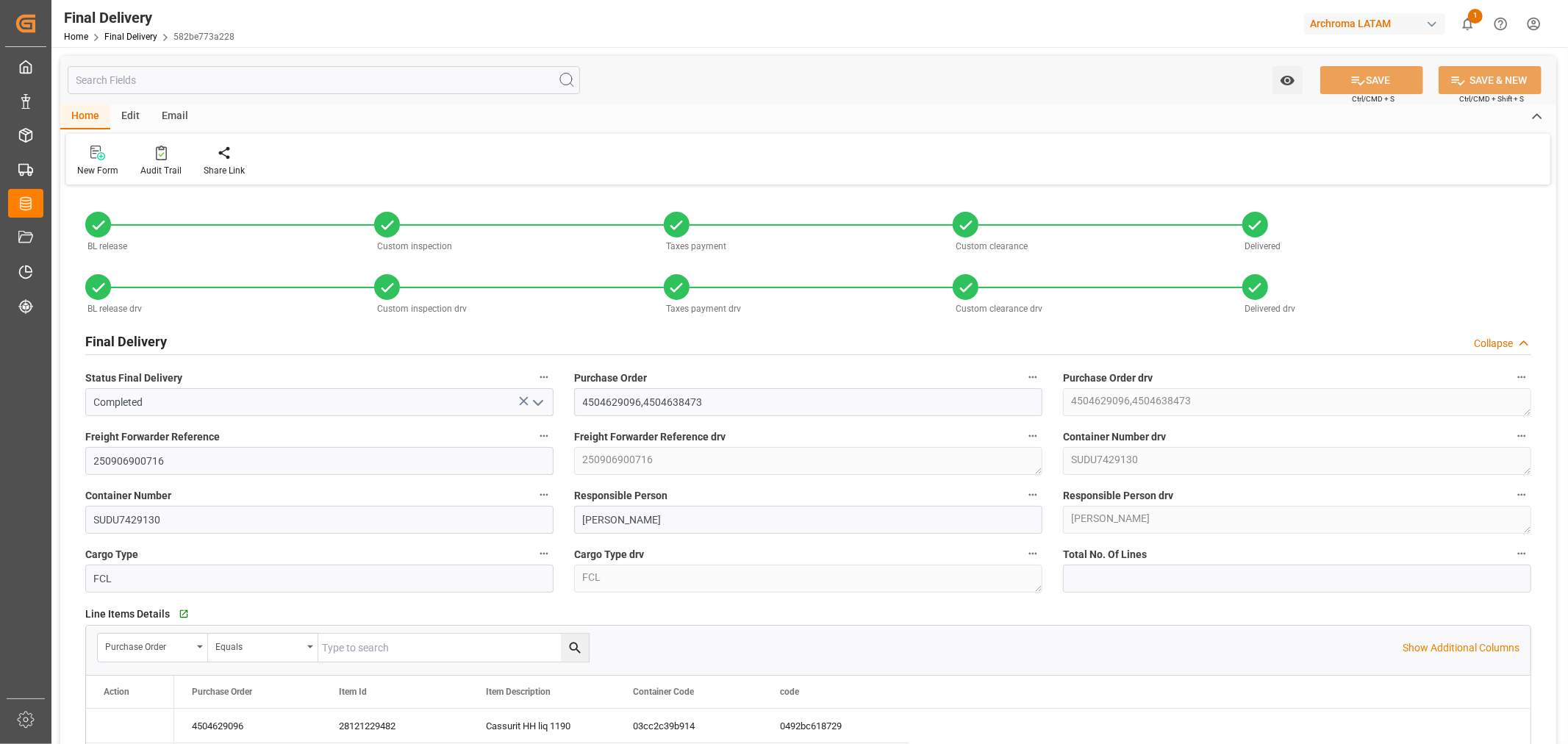
type input "24-09-2025 06:45"
type input "[DATE]"
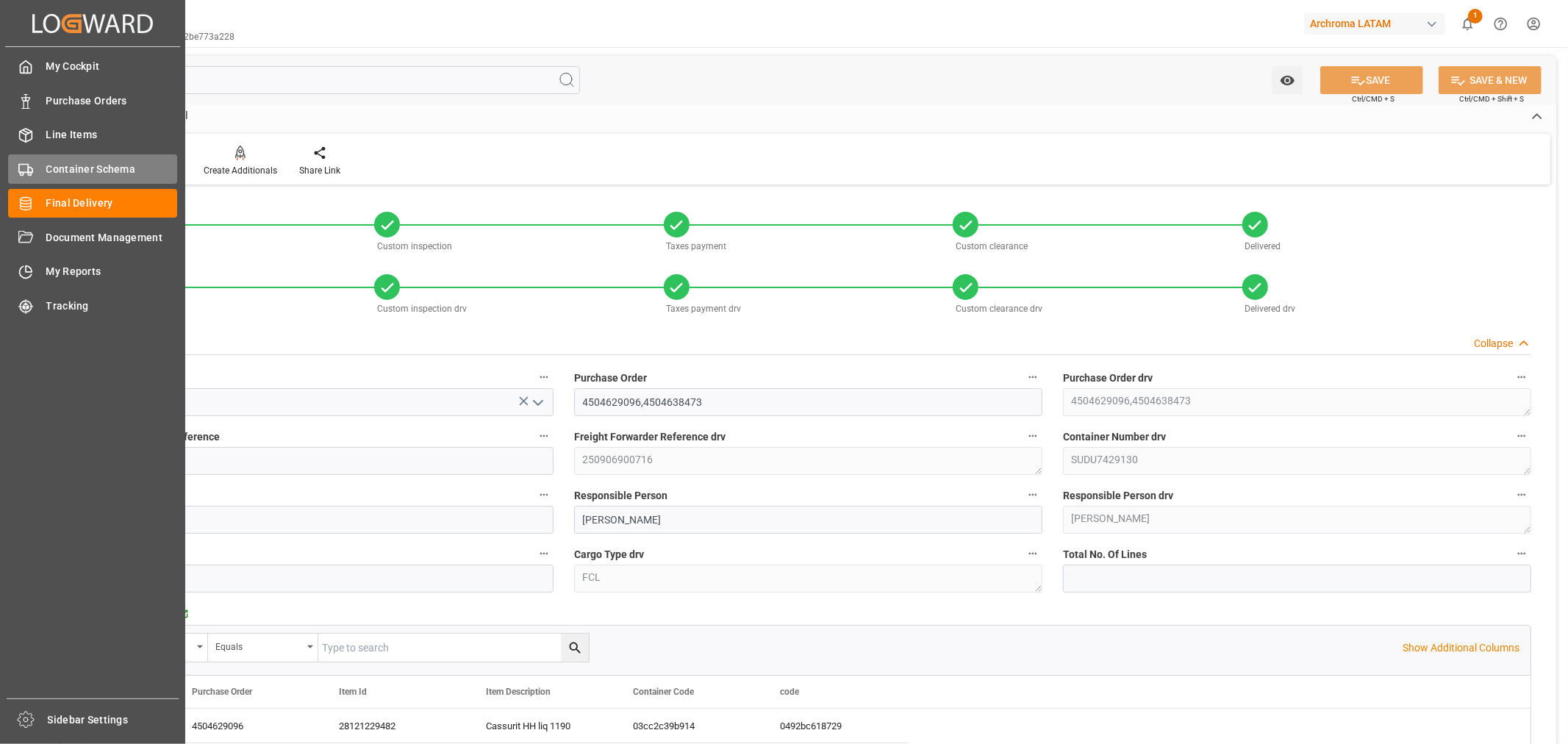
click at [55, 178] on div "Container Schema Container Schema" at bounding box center [92, 168] width 169 height 28
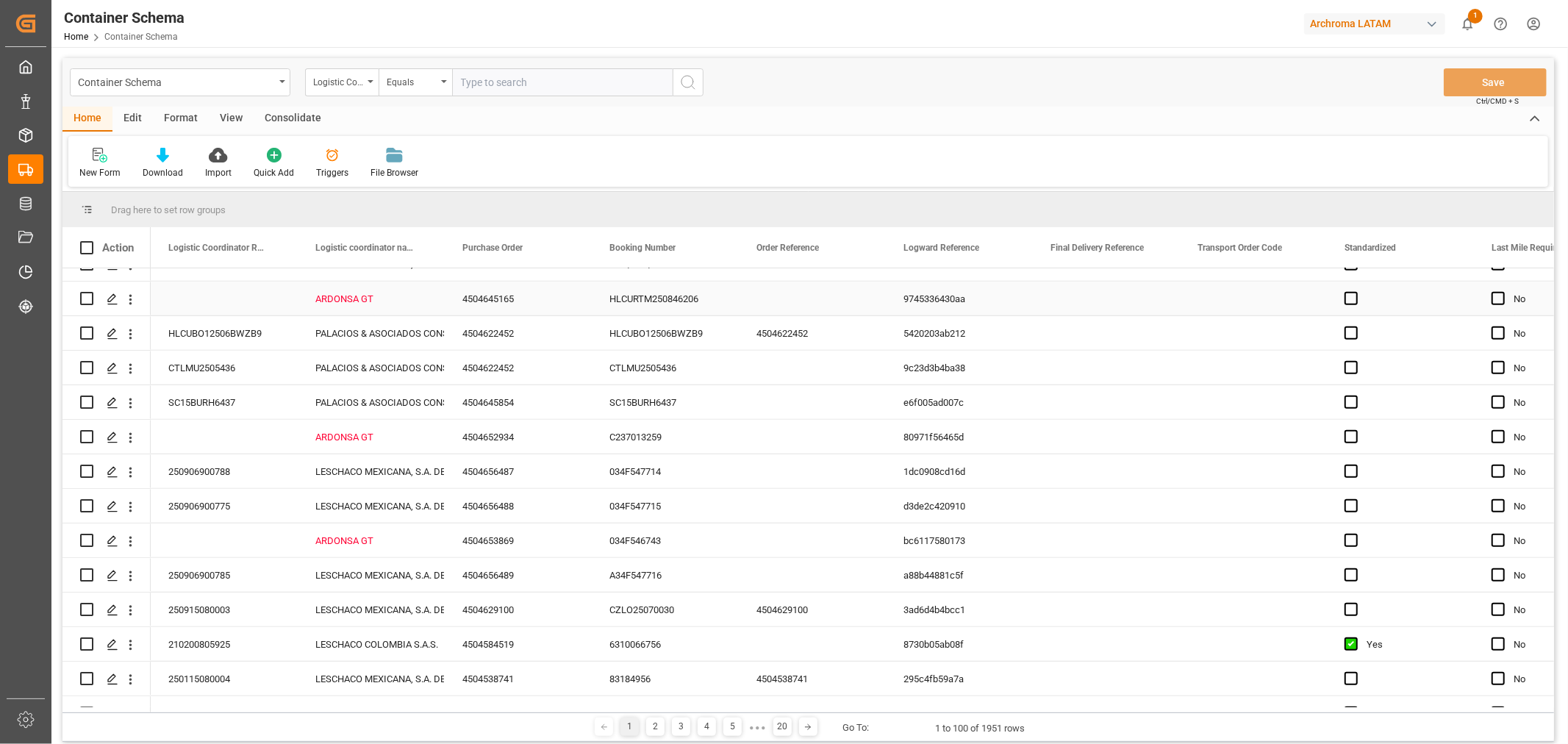
scroll to position [817, 0]
click at [101, 503] on div "Press SPACE to select this row." at bounding box center [111, 506] width 22 height 28
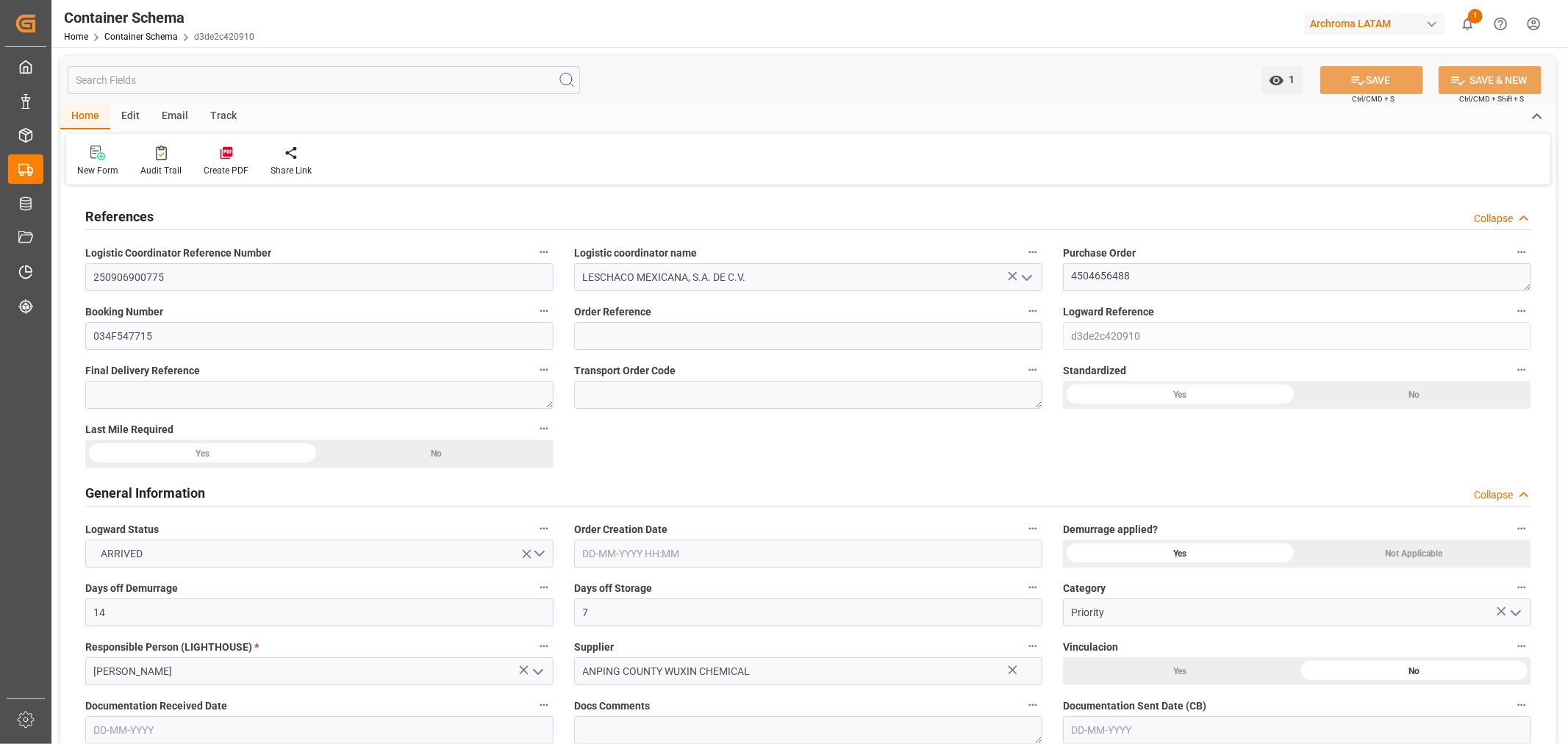
type input "14"
type input "7"
type input "4"
type input "1"
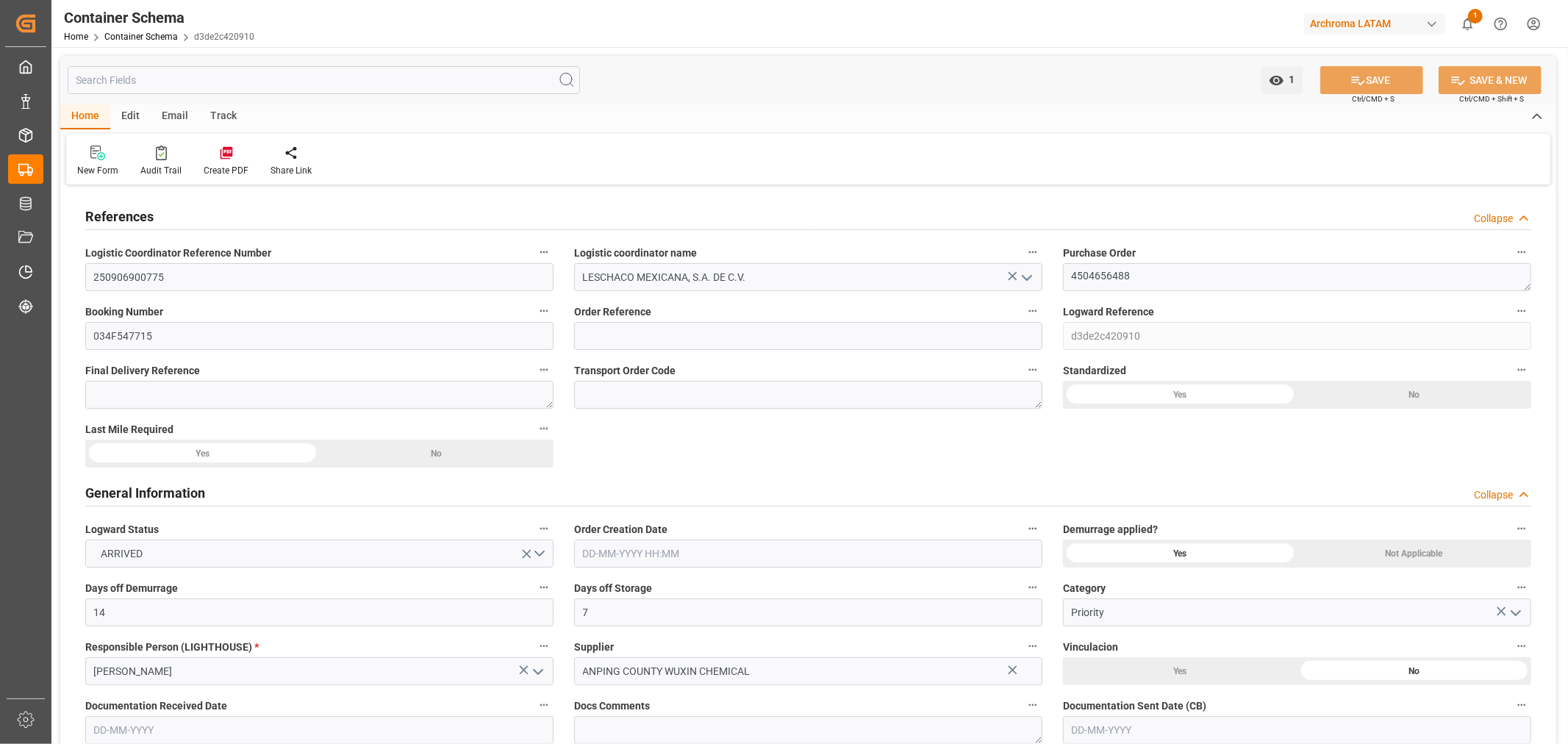
type input "40"
type input "20000"
type input "20600"
type input "Wan Hai Lines"
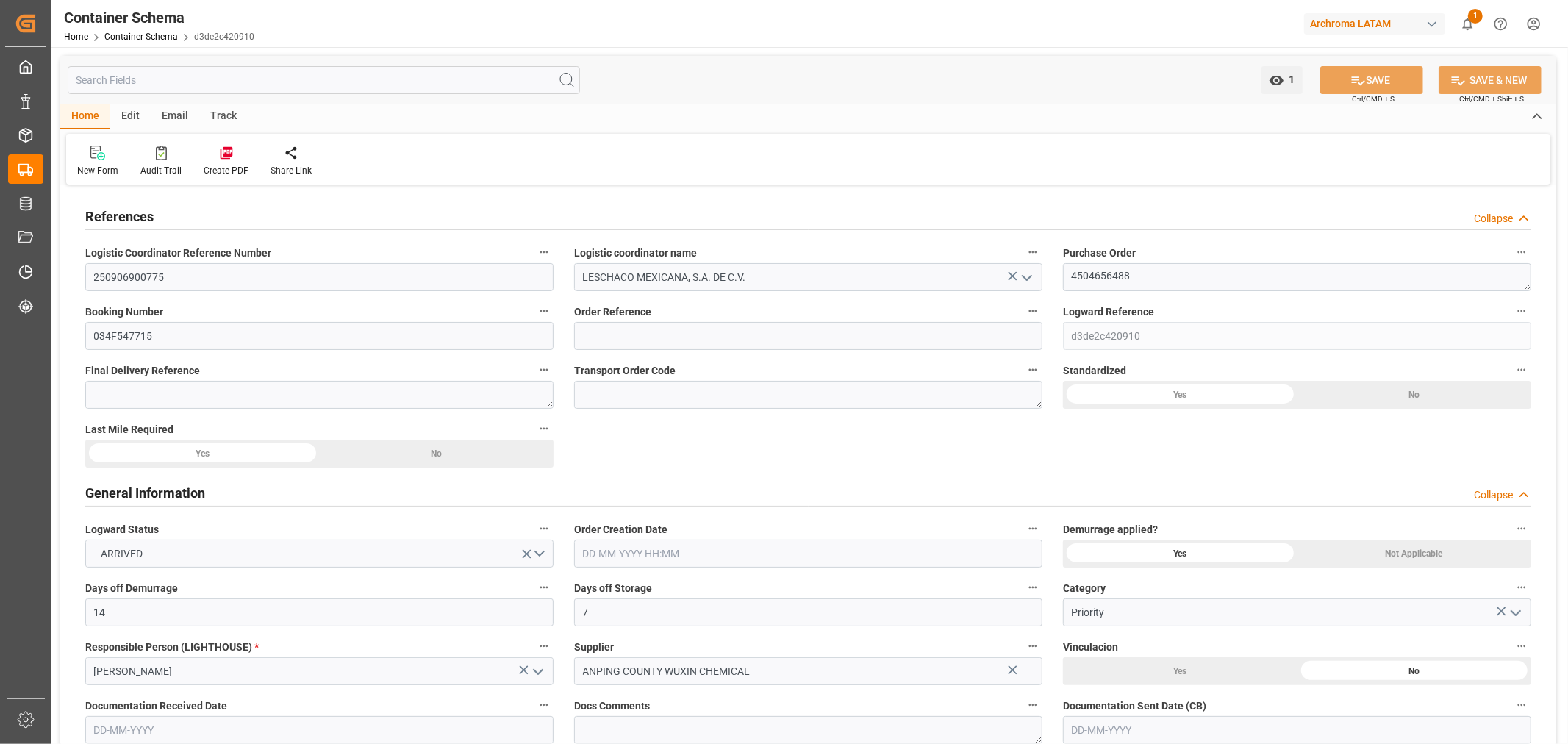
type input "CNQDG"
type input "MXZLO"
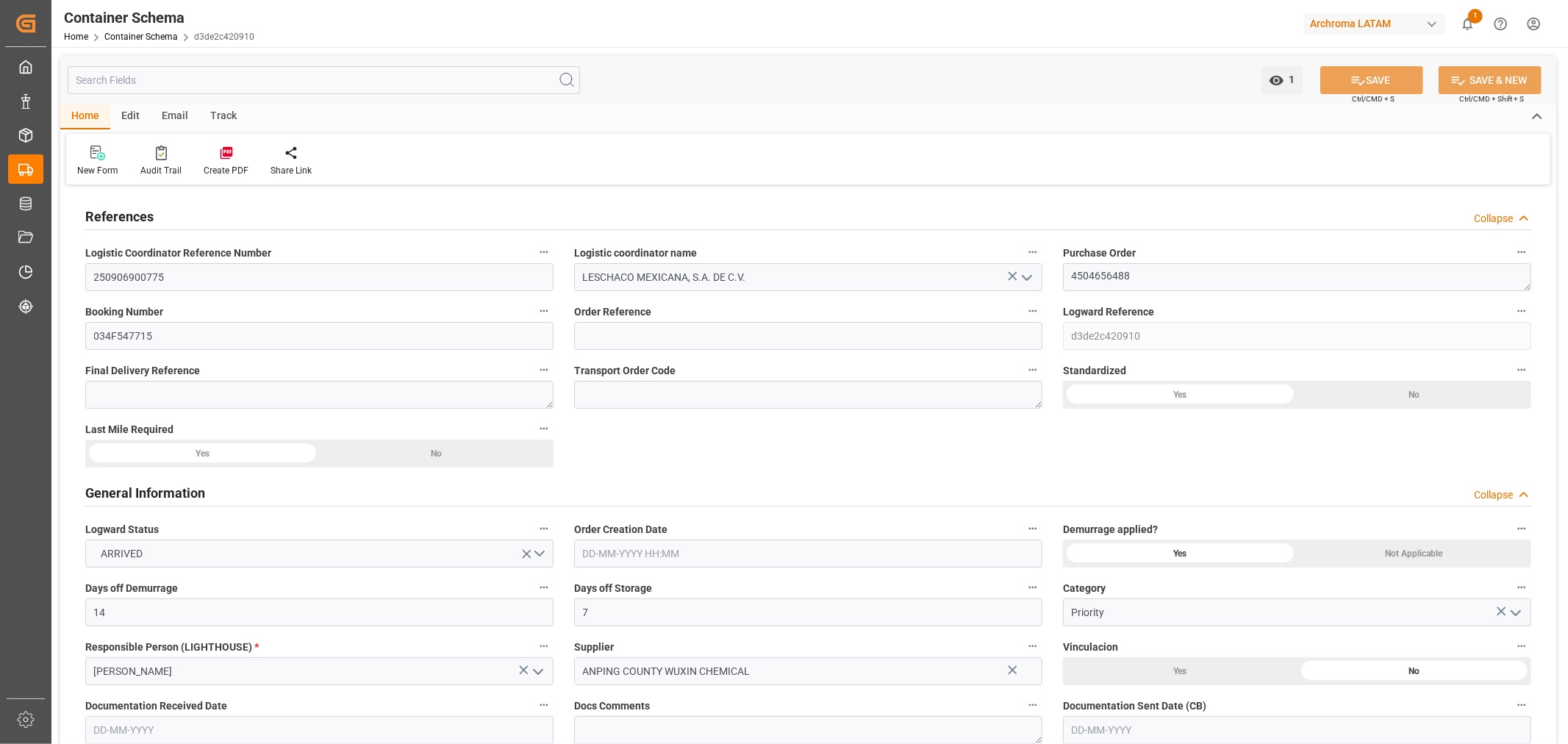
type input "9314222"
type input "-1"
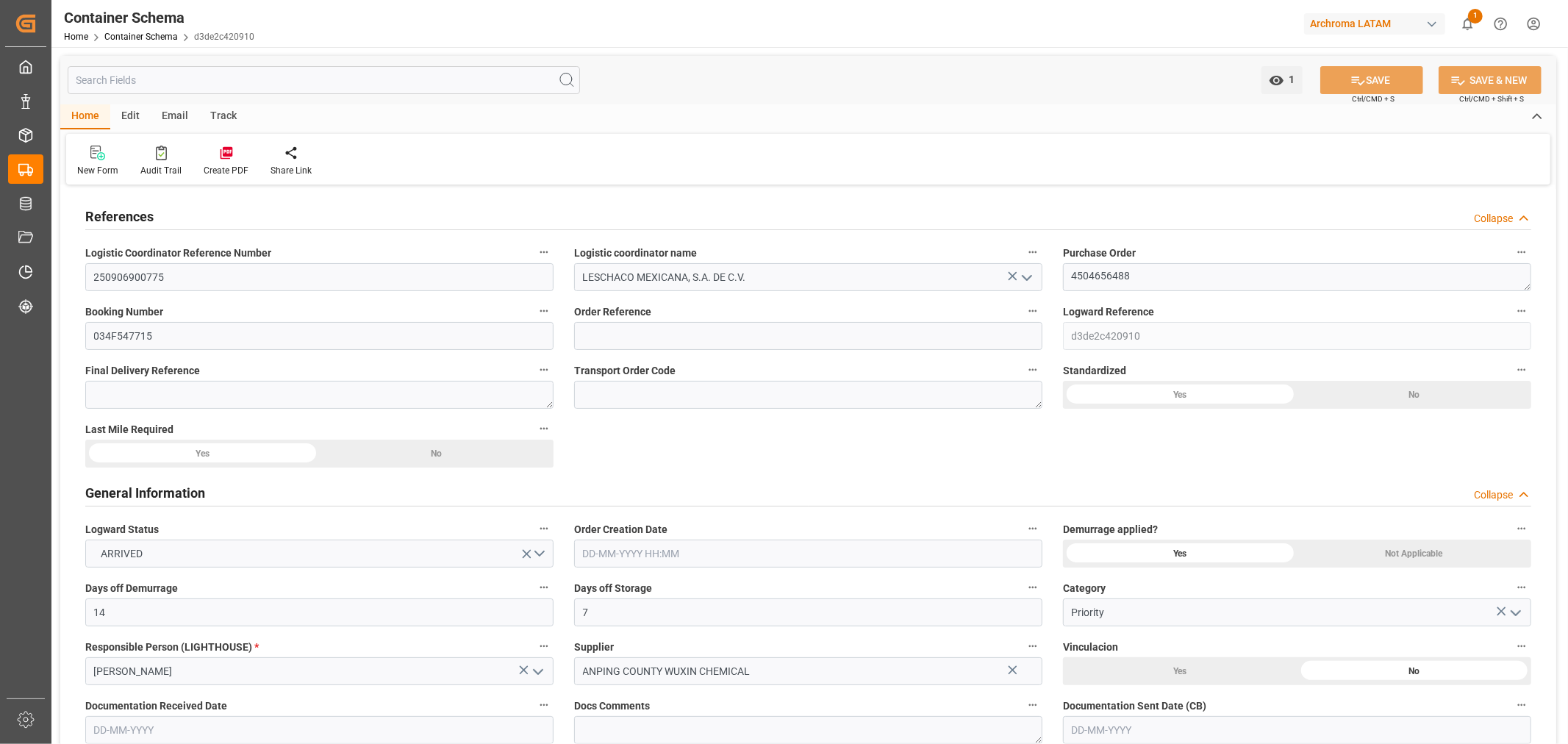
type input "23"
type input "0"
type input "-5"
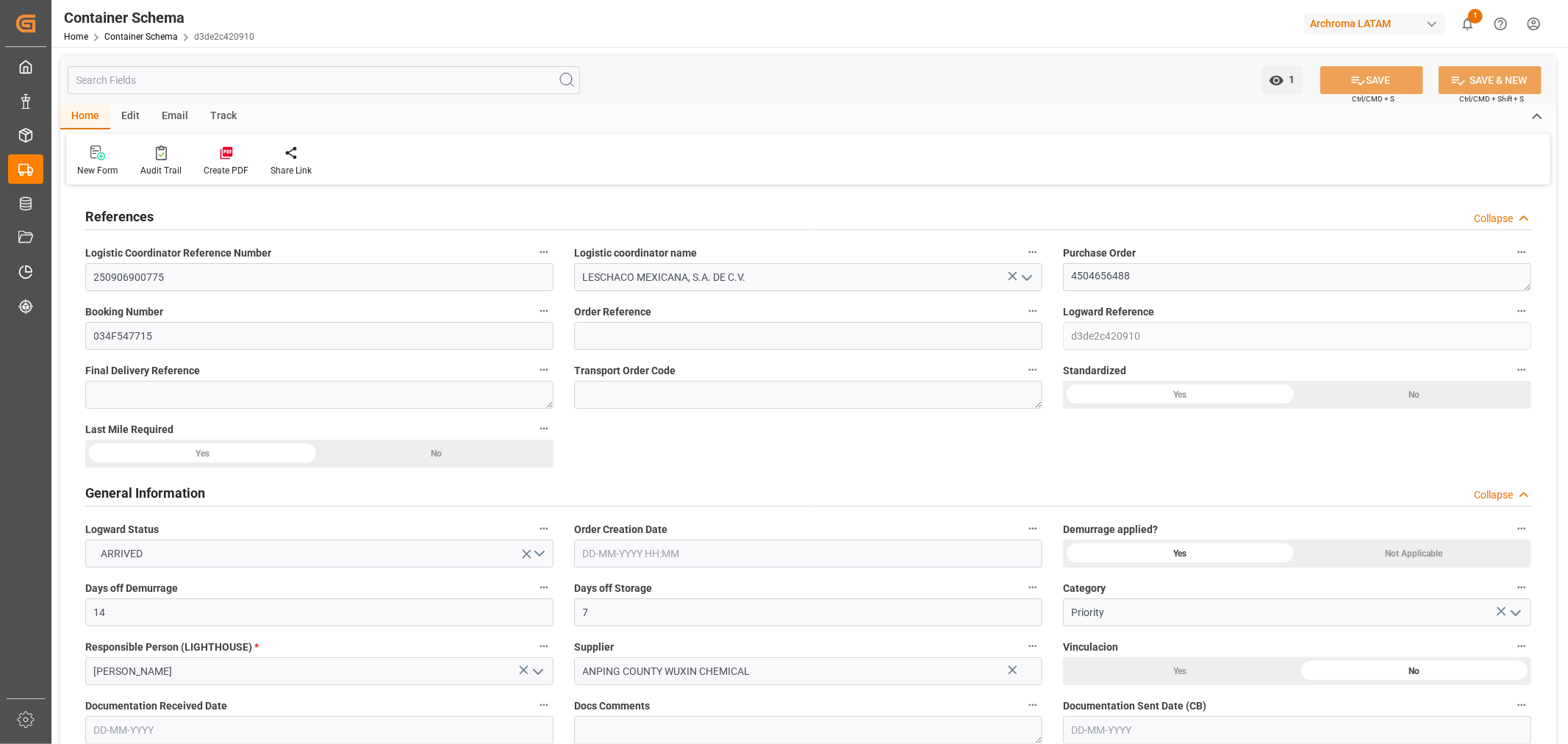
type input "CNQDG"
type input "MXZLO"
type input "09-09-2025 10:30"
type input "05-09-2025"
type input "[DATE]"
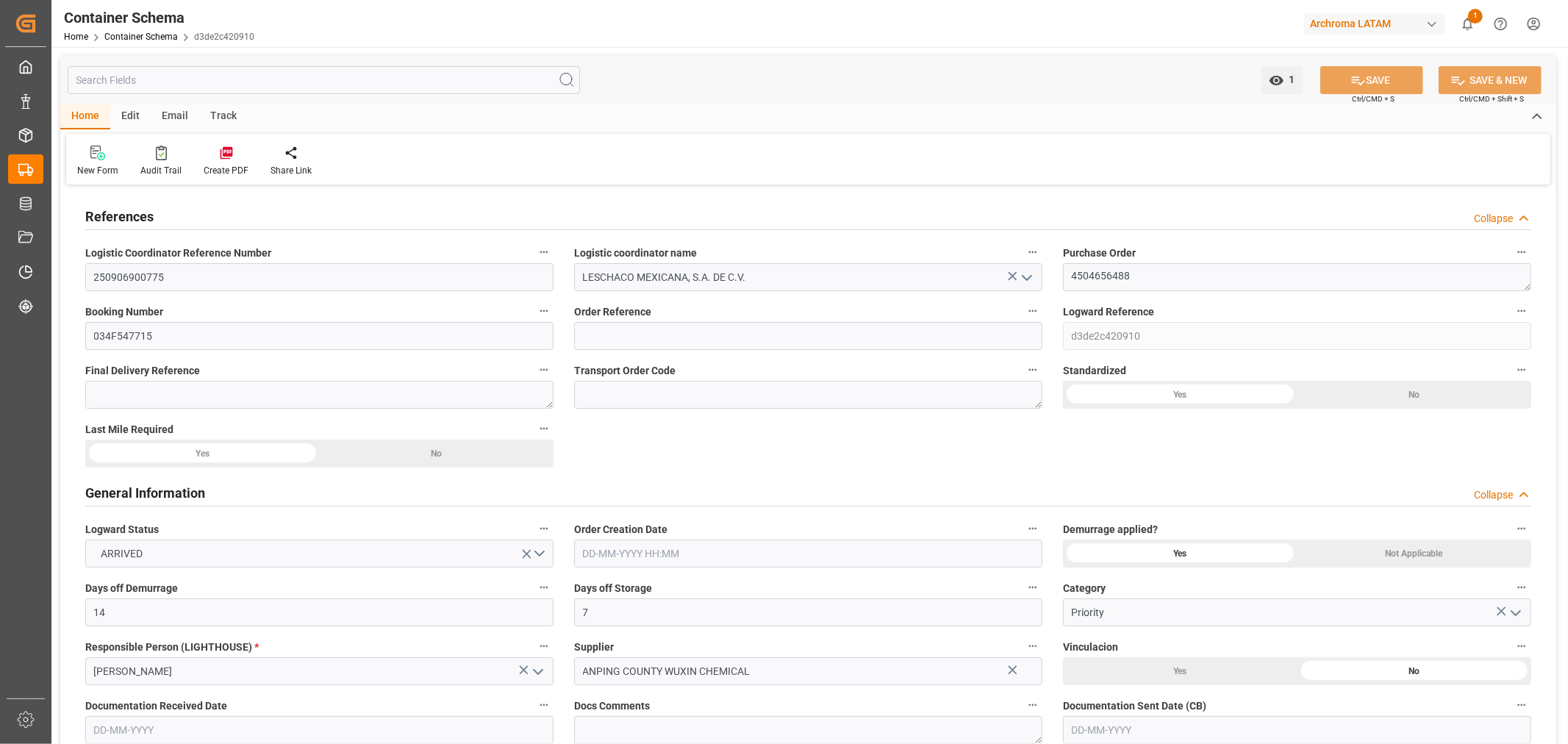
type input "[DATE]"
type input "25-09-2025 10:22"
type input "09-09-2025 16:49"
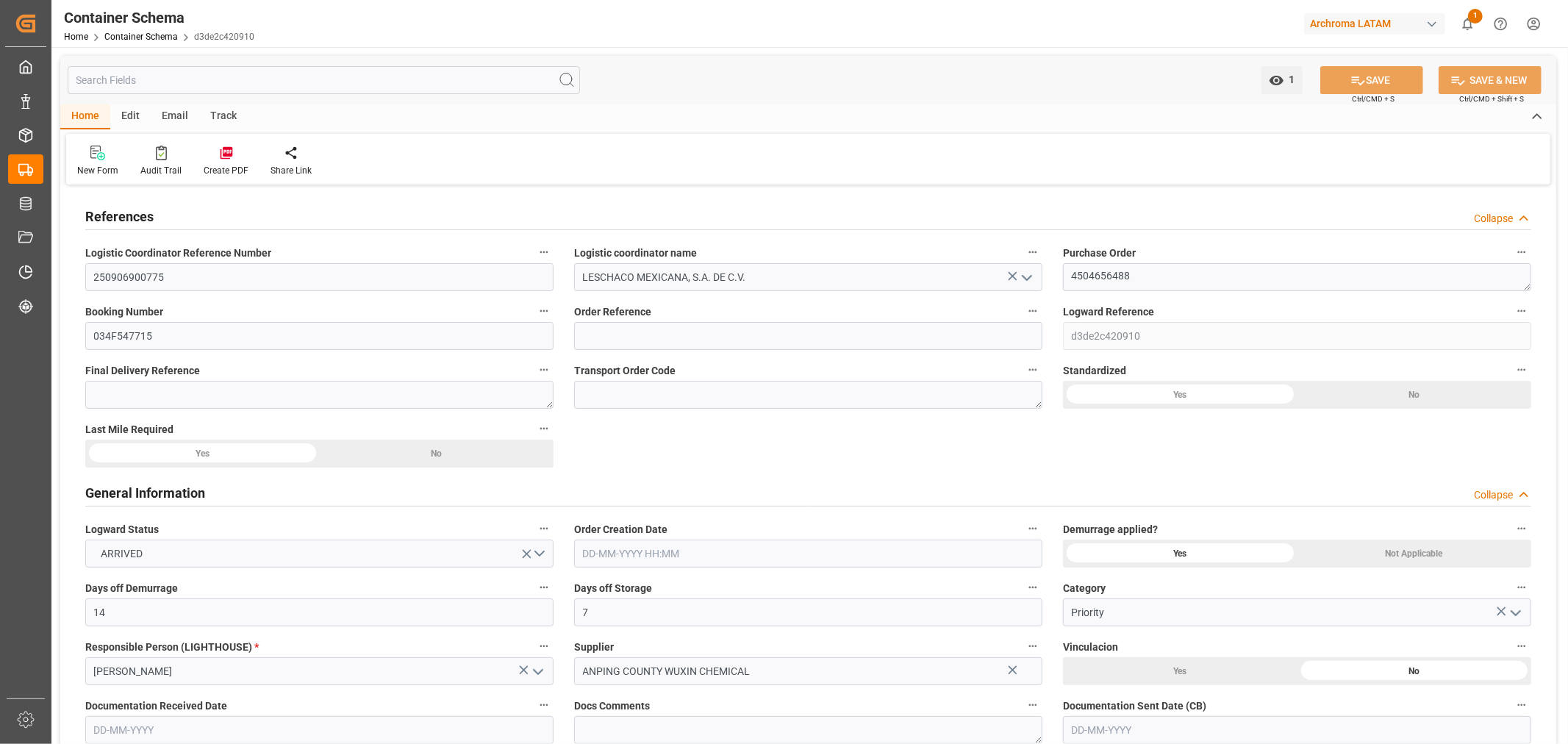
type input "[DATE]"
type input "27-08-2025 17:28"
type input "28-08-2025 03:14"
type input "17-09-2025 00:00"
type input "17-09-2025 12:42"
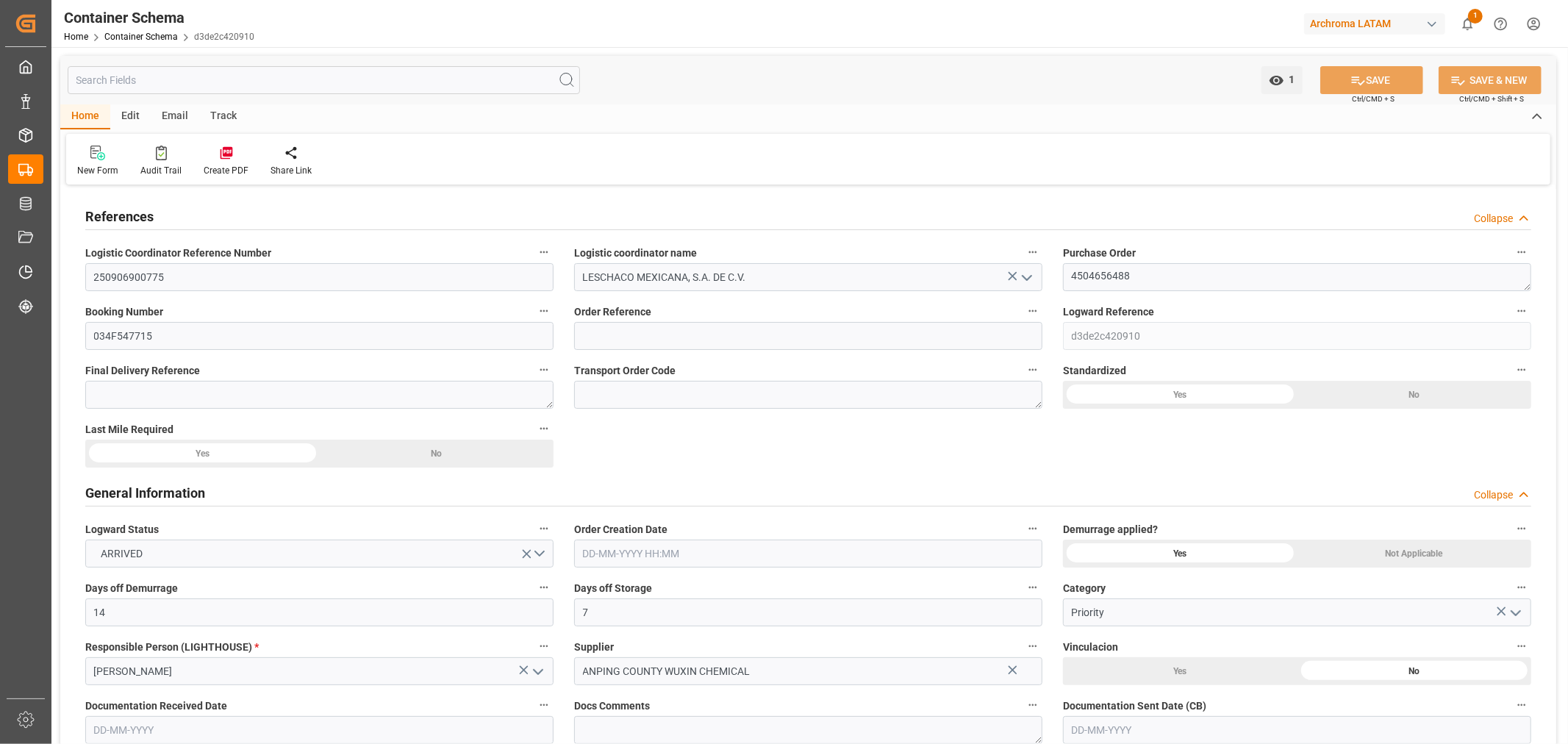
type input "17-09-2025 17:10"
type input "17-09-2025 20:23"
type input "21-09-2025 20:23"
click at [233, 115] on div "Track" at bounding box center [224, 117] width 49 height 25
click at [88, 148] on icon at bounding box center [95, 153] width 15 height 15
